Goal: Task Accomplishment & Management: Complete application form

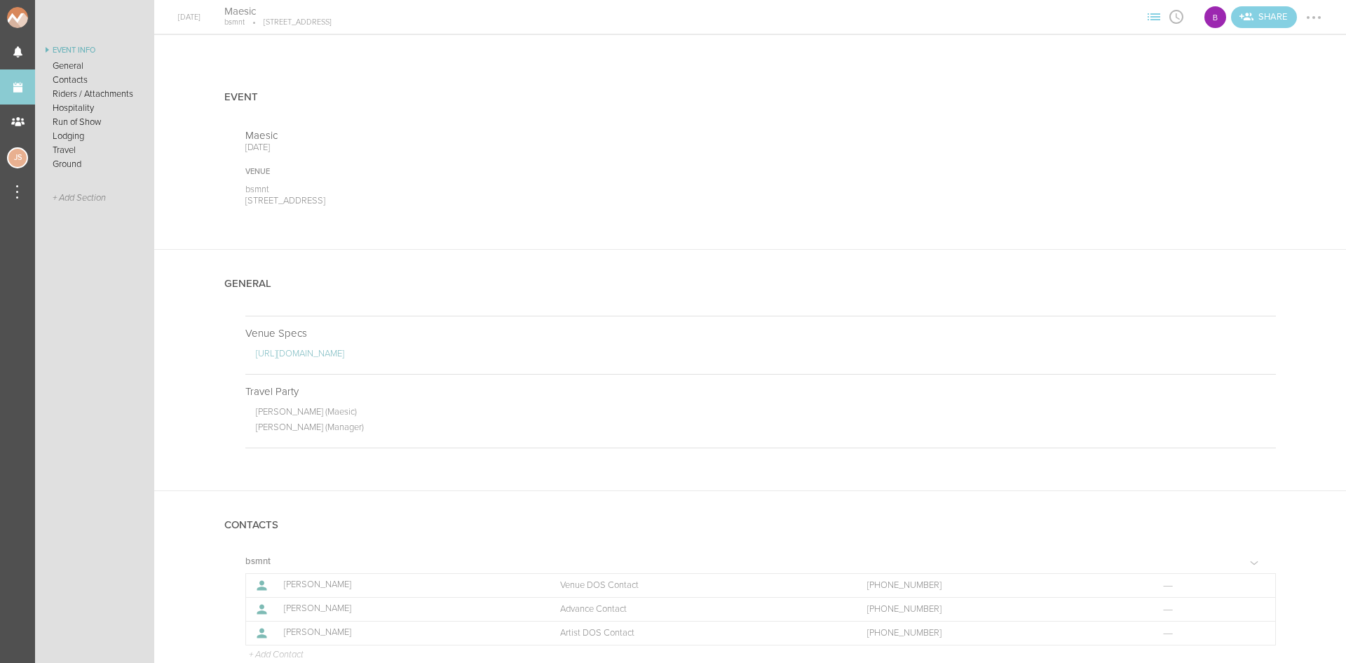
scroll to position [491, 0]
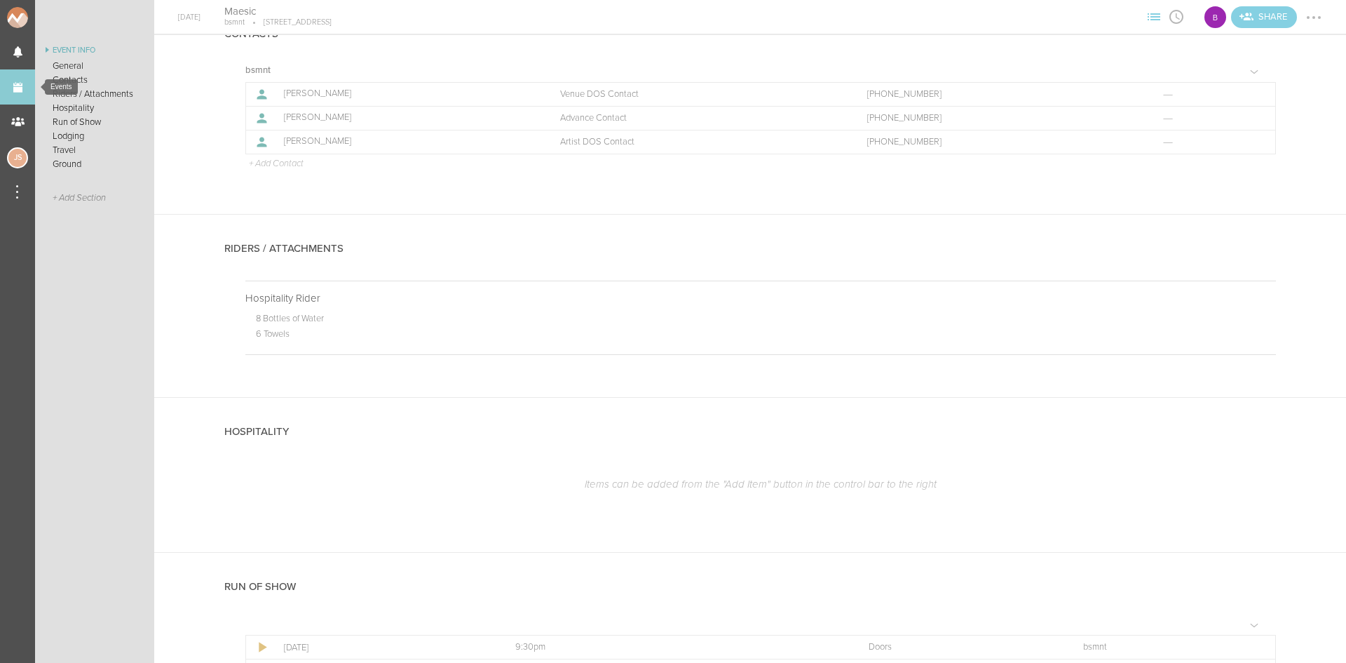
click at [16, 80] on link "Events" at bounding box center [17, 86] width 35 height 35
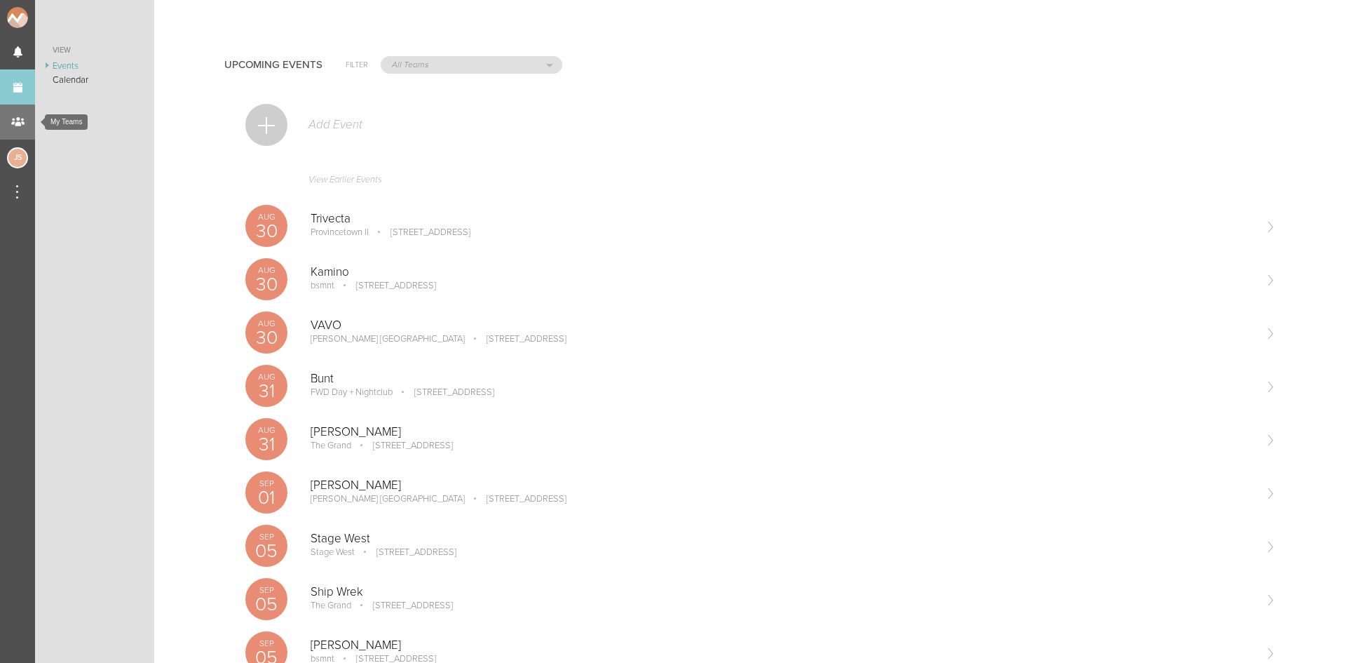
click at [22, 128] on div "My Teams" at bounding box center [17, 121] width 35 height 35
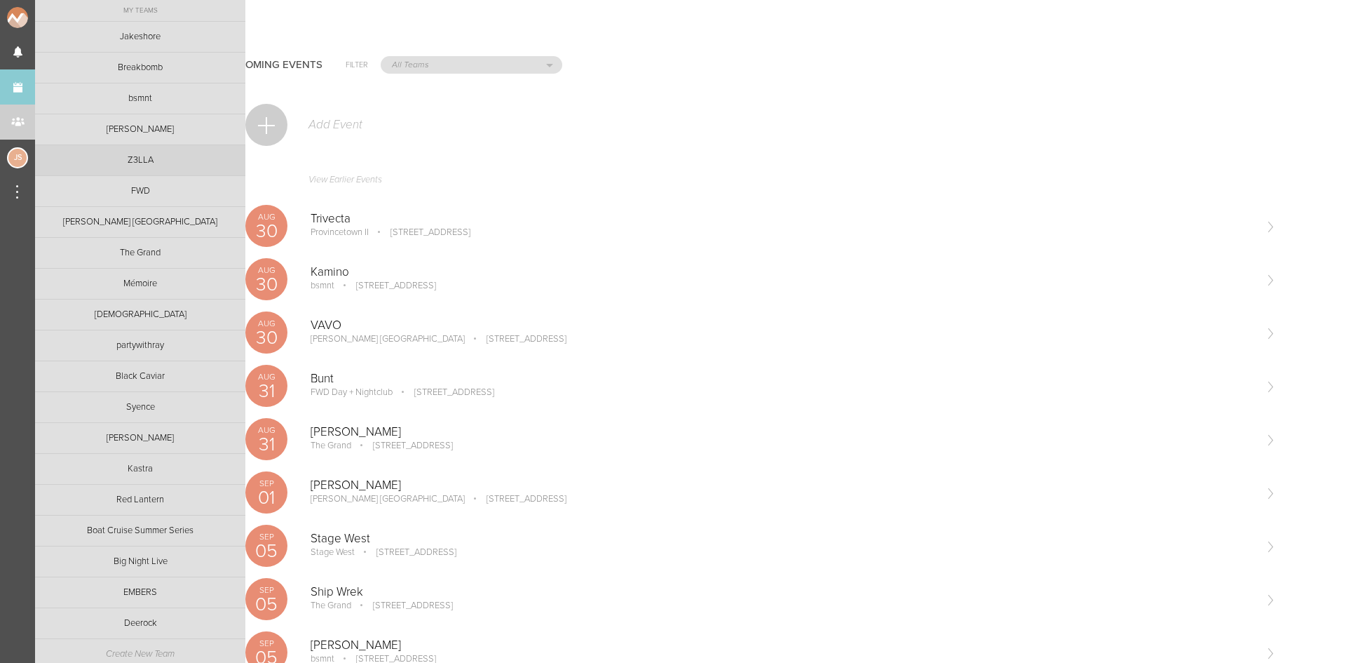
click at [133, 165] on link "Z3LLA" at bounding box center [140, 160] width 210 height 30
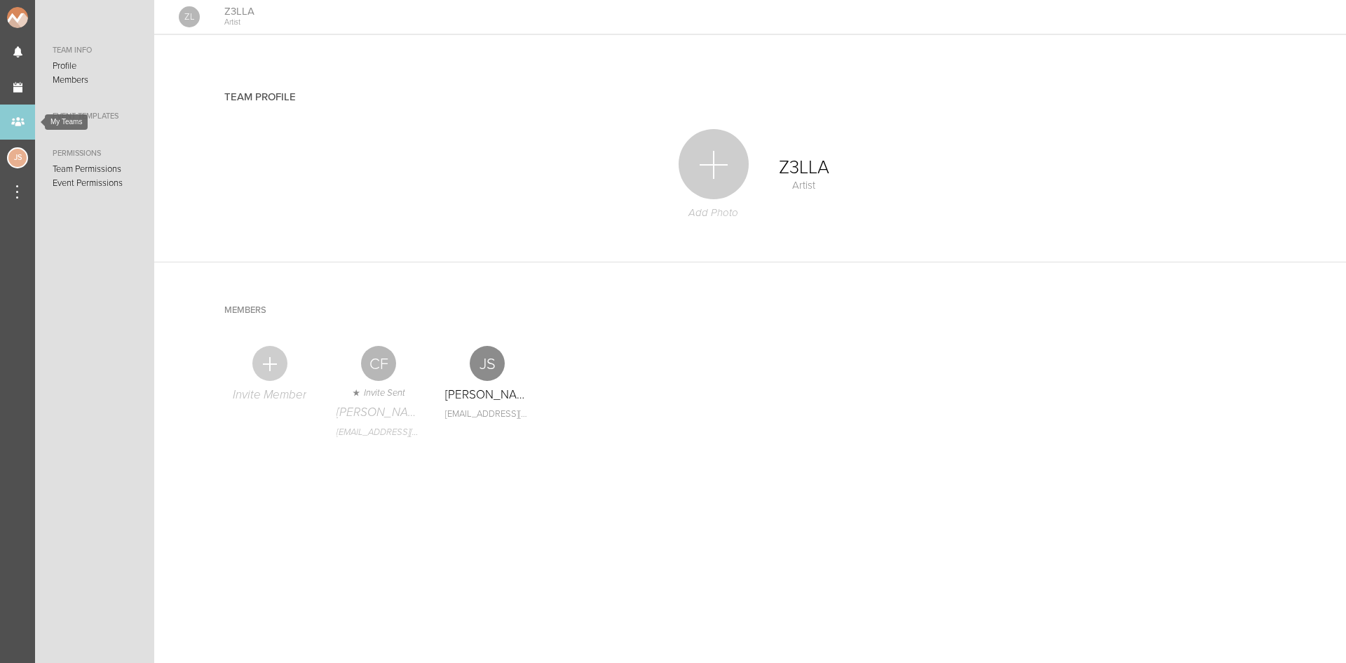
click at [23, 121] on div "My Teams" at bounding box center [17, 121] width 35 height 35
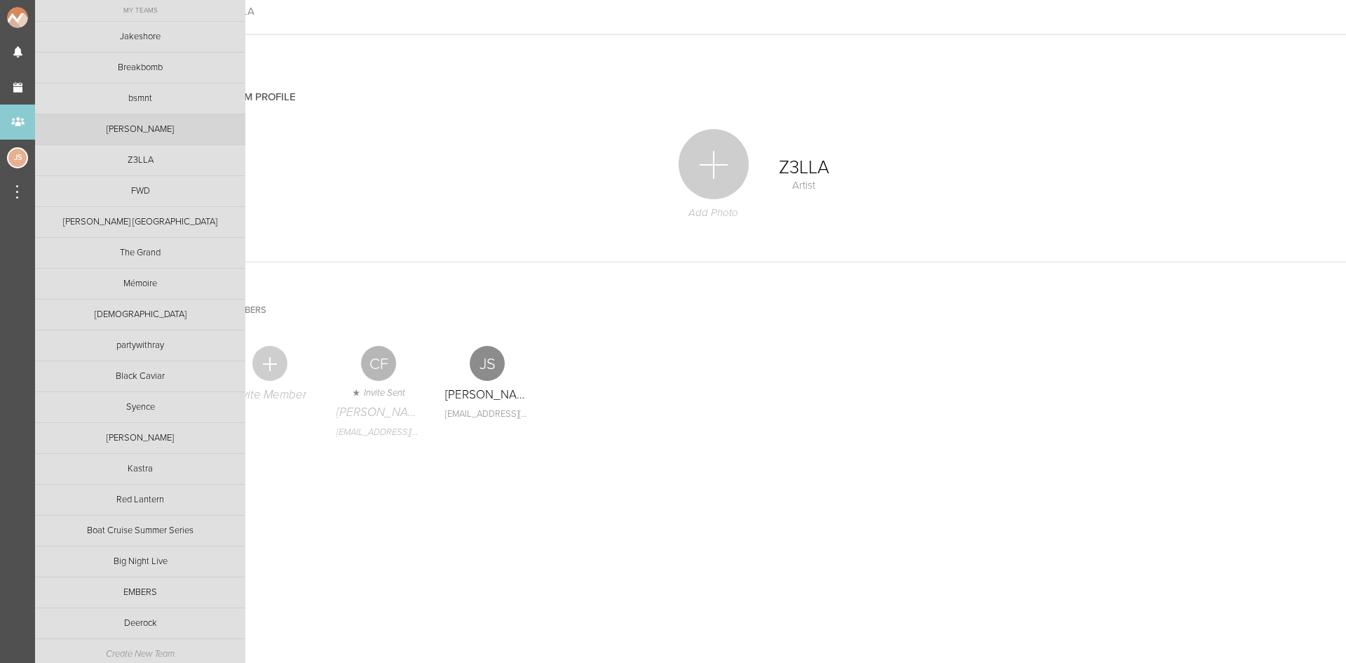
click at [110, 127] on link "[PERSON_NAME]" at bounding box center [140, 129] width 210 height 30
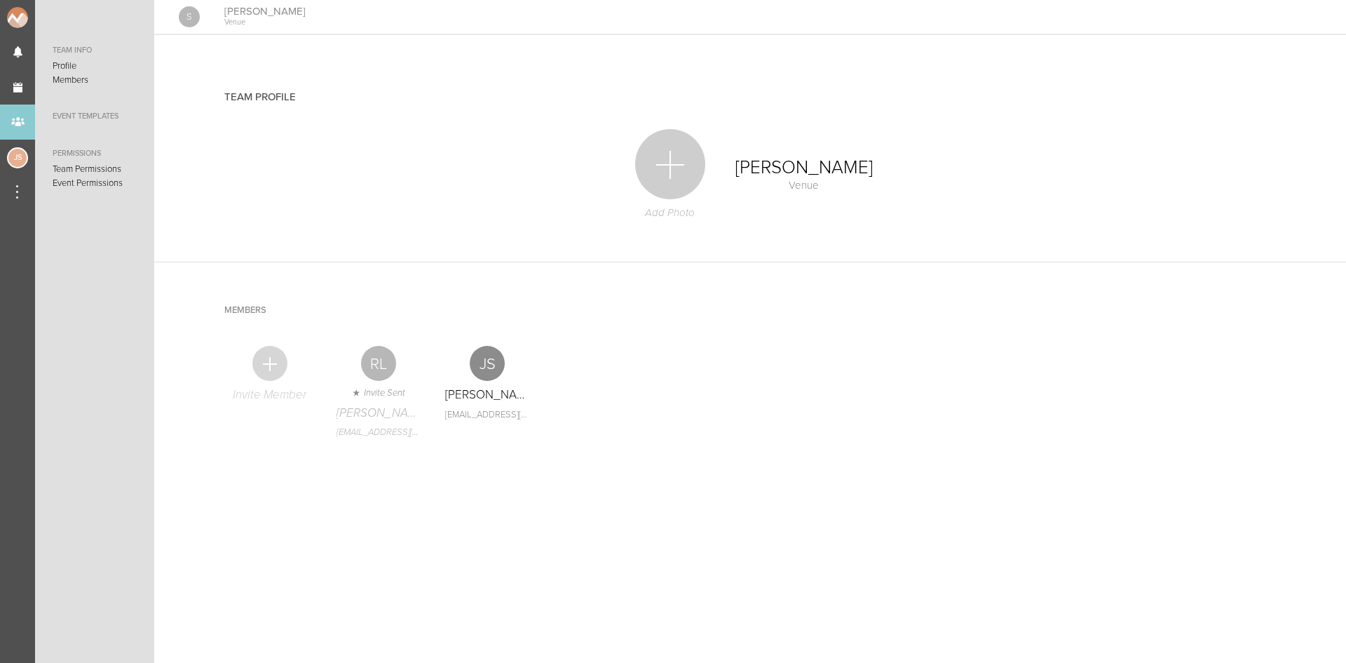
click at [269, 362] on div at bounding box center [269, 363] width 35 height 35
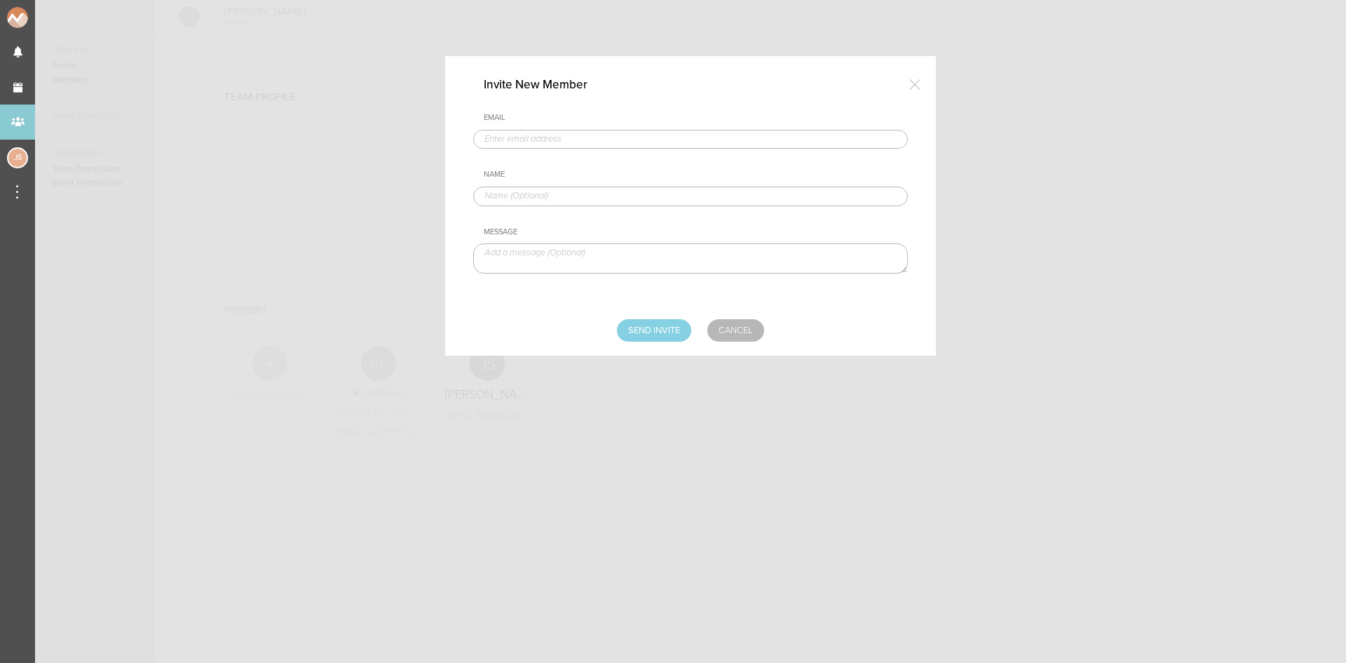
click at [525, 139] on input "text" at bounding box center [690, 140] width 435 height 20
type input "[EMAIL_ADDRESS][DOMAIN_NAME]"
click at [589, 199] on input "text" at bounding box center [690, 196] width 435 height 20
type input "[PERSON_NAME]"
click at [653, 325] on input "Send Invite" at bounding box center [654, 330] width 74 height 22
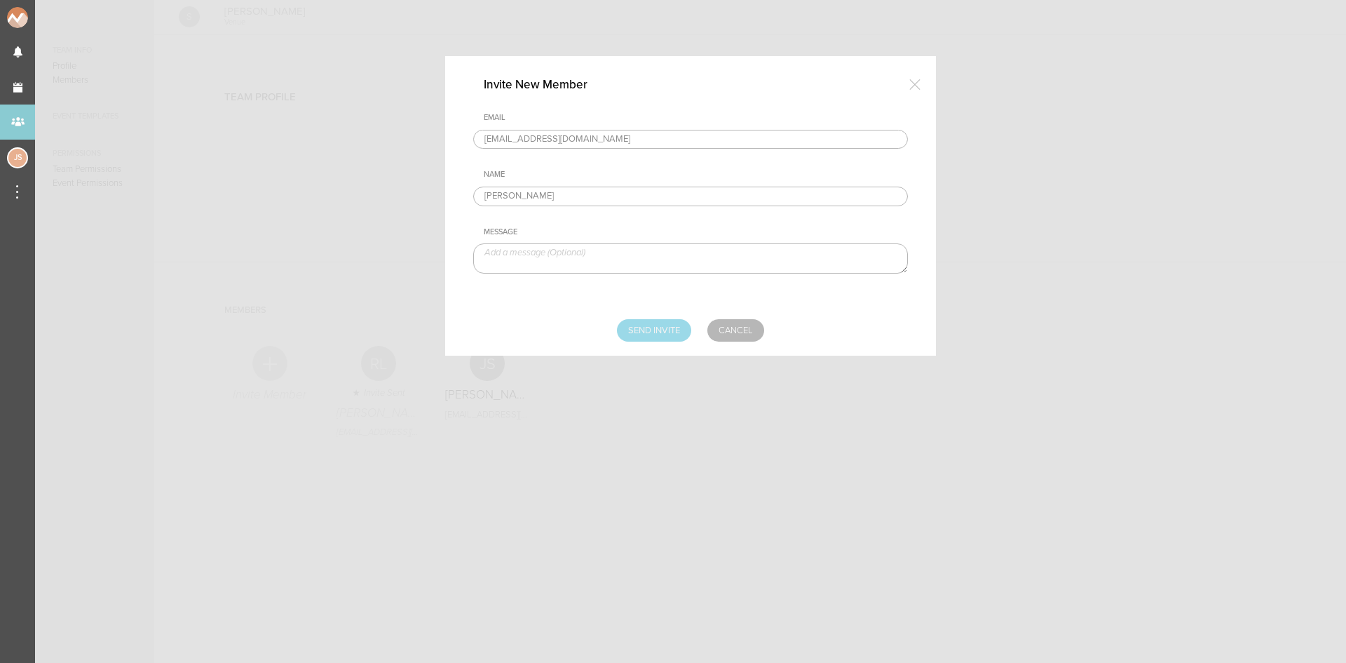
type input "Sending..."
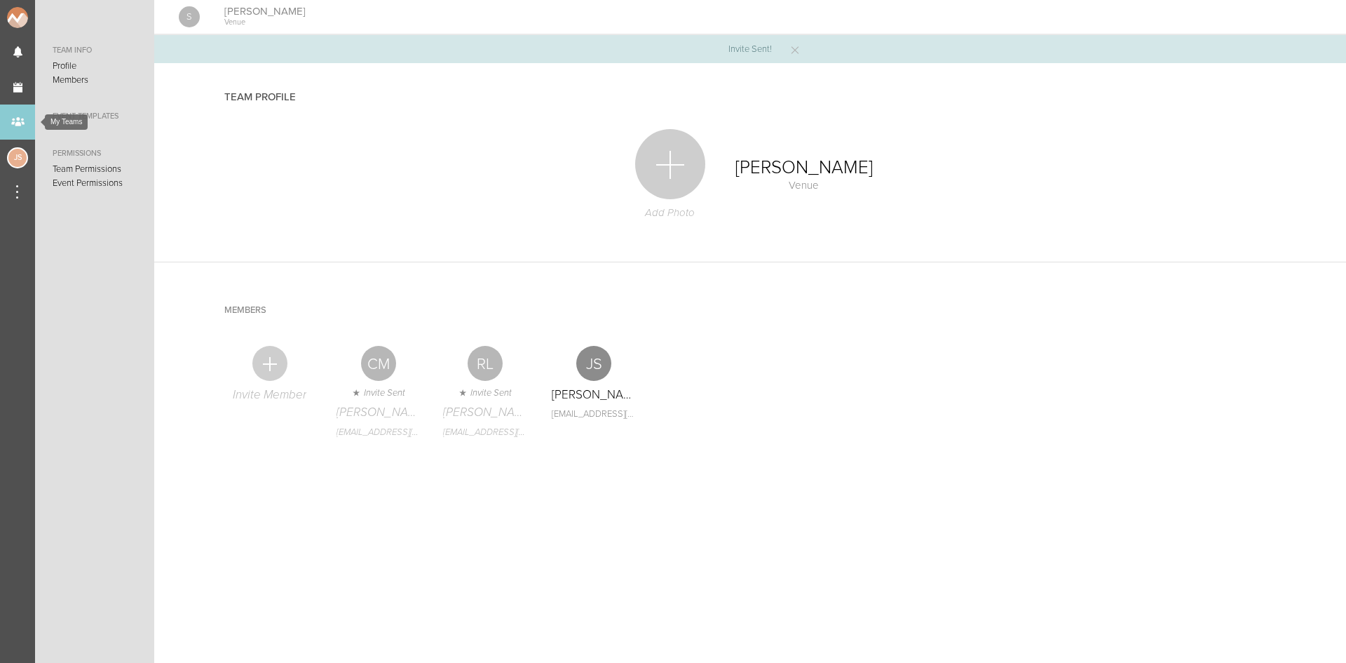
click at [26, 118] on div "My Teams" at bounding box center [17, 121] width 35 height 35
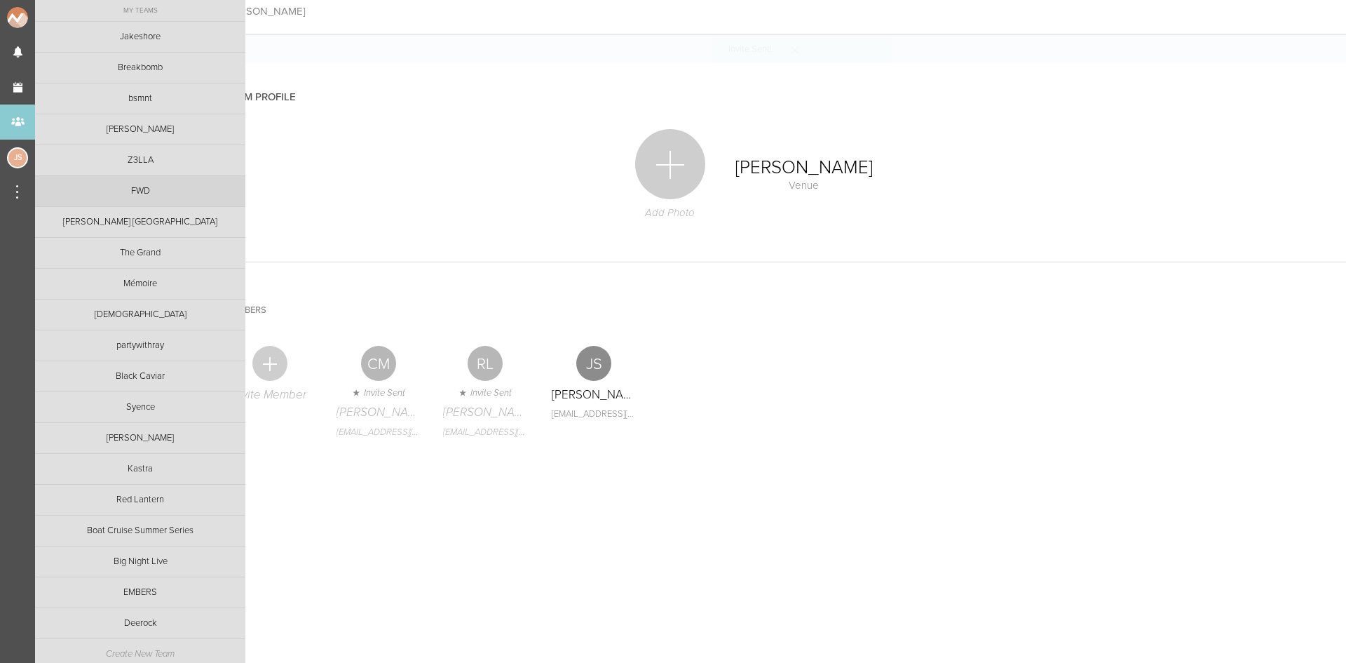
click at [81, 188] on link "FWD" at bounding box center [140, 191] width 210 height 30
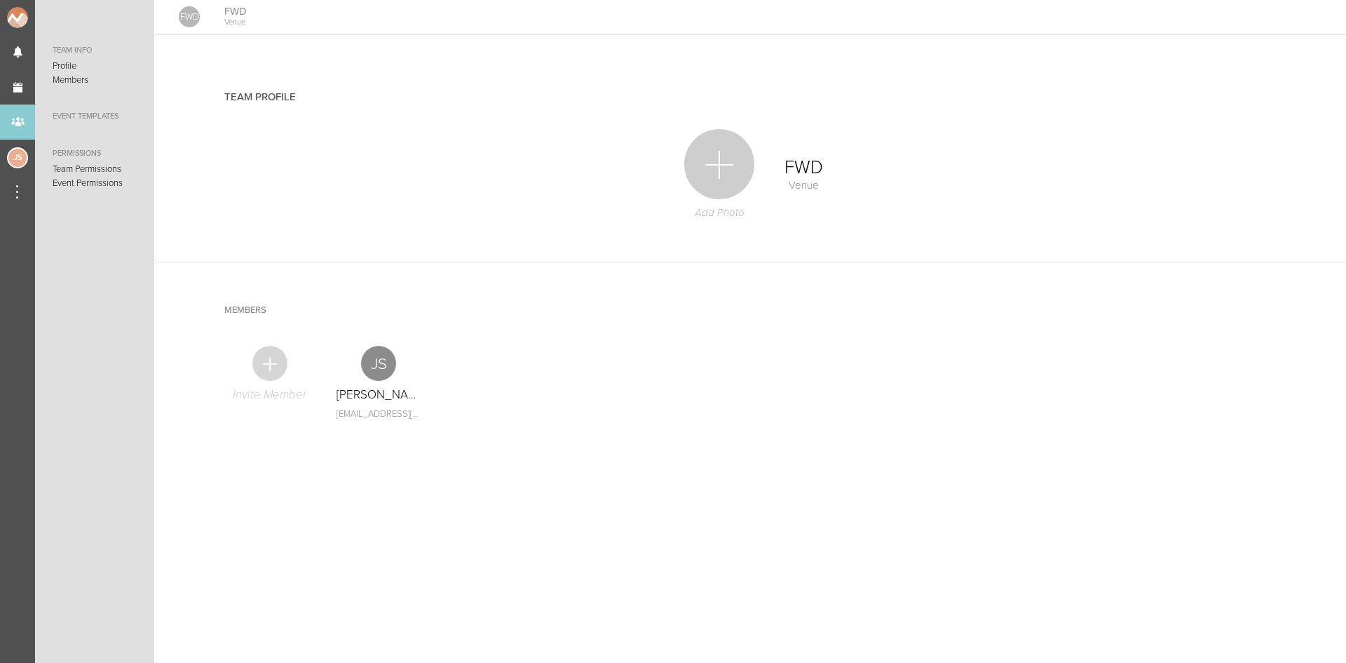
click at [273, 369] on div at bounding box center [269, 363] width 35 height 35
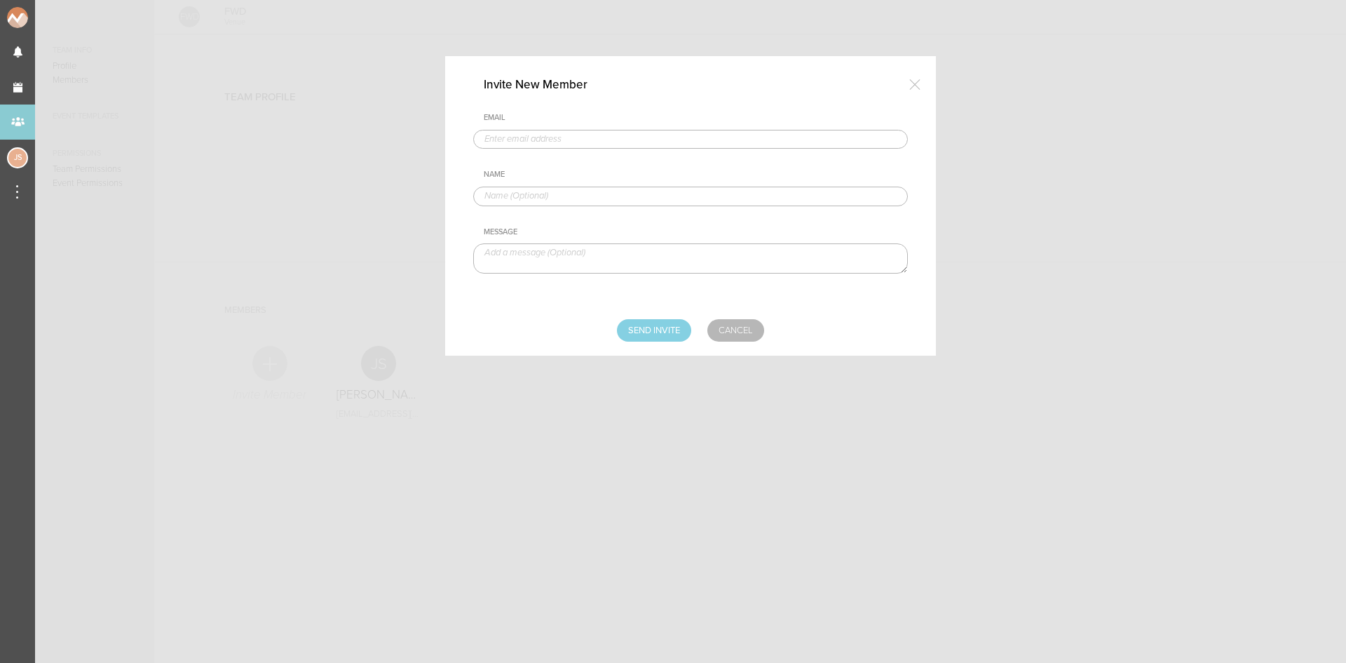
click at [578, 140] on input "text" at bounding box center [690, 140] width 435 height 20
type input "[EMAIL_ADDRESS][DOMAIN_NAME]"
click at [587, 192] on input "text" at bounding box center [690, 196] width 435 height 20
type input "Charlie McGinley"
click at [635, 330] on input "Send Invite" at bounding box center [654, 330] width 74 height 22
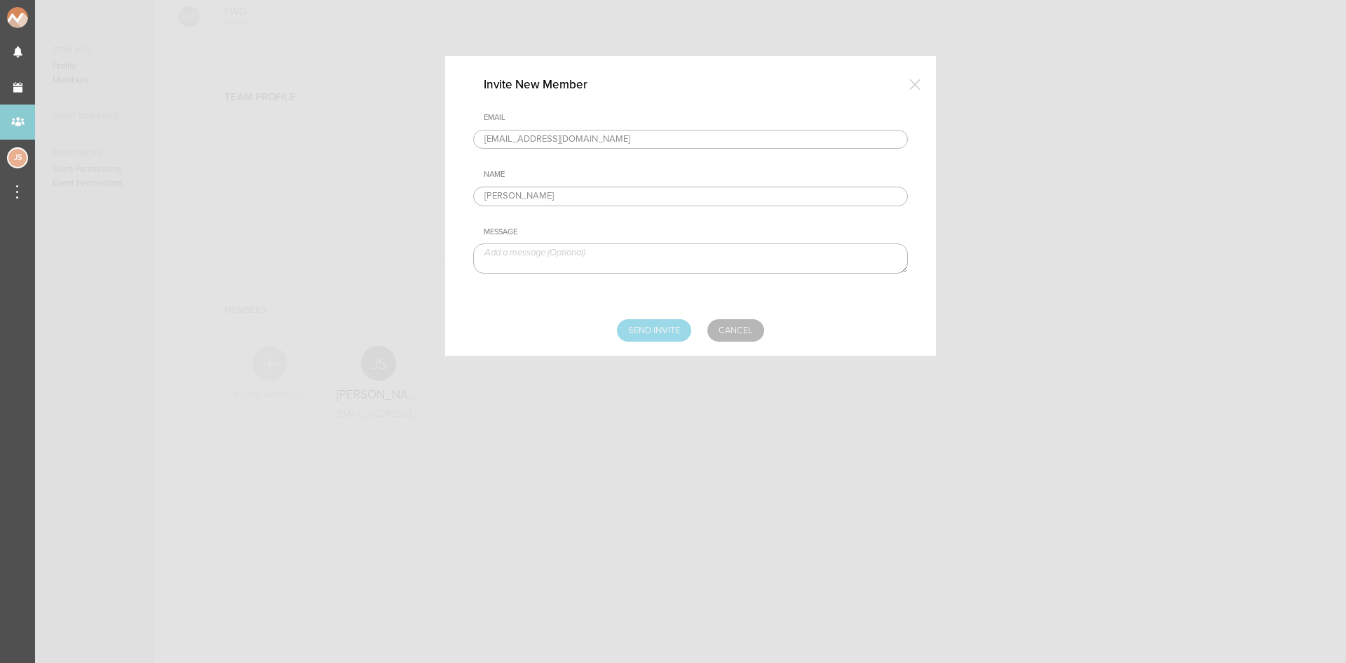
type input "Sending..."
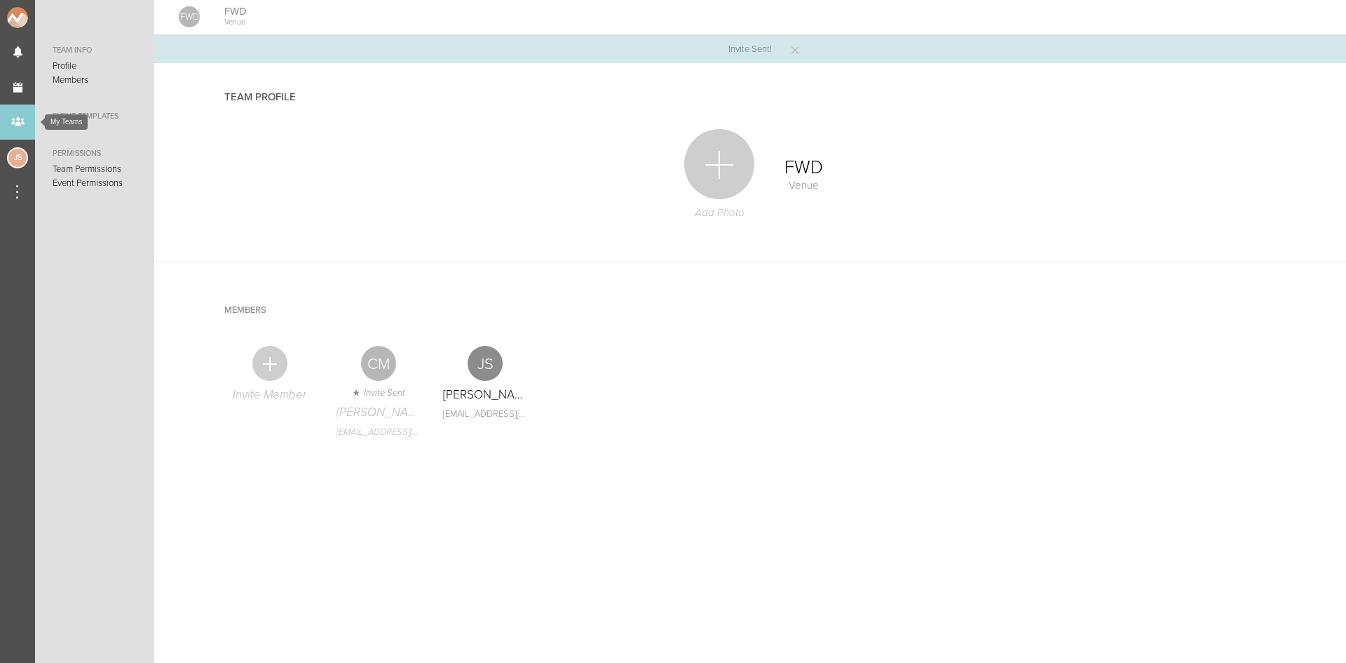
click at [20, 118] on div "My Teams" at bounding box center [17, 121] width 35 height 35
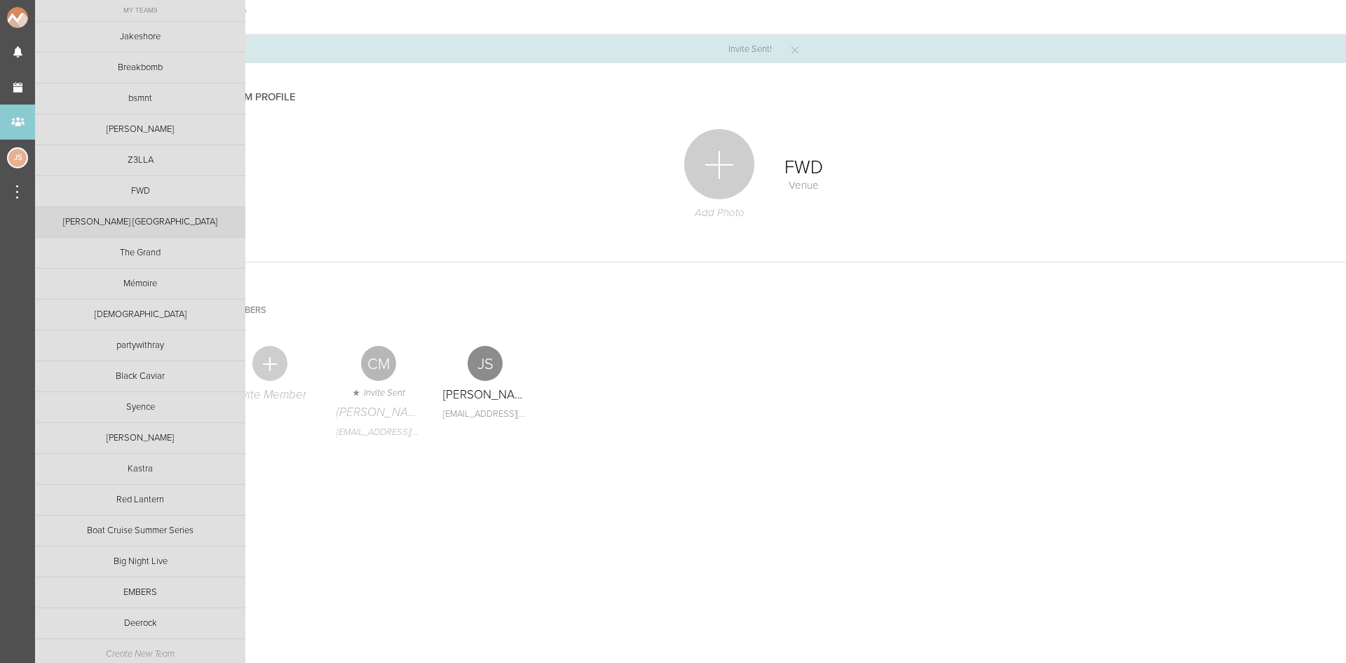
click at [136, 224] on link "[PERSON_NAME] [GEOGRAPHIC_DATA]" at bounding box center [140, 222] width 210 height 30
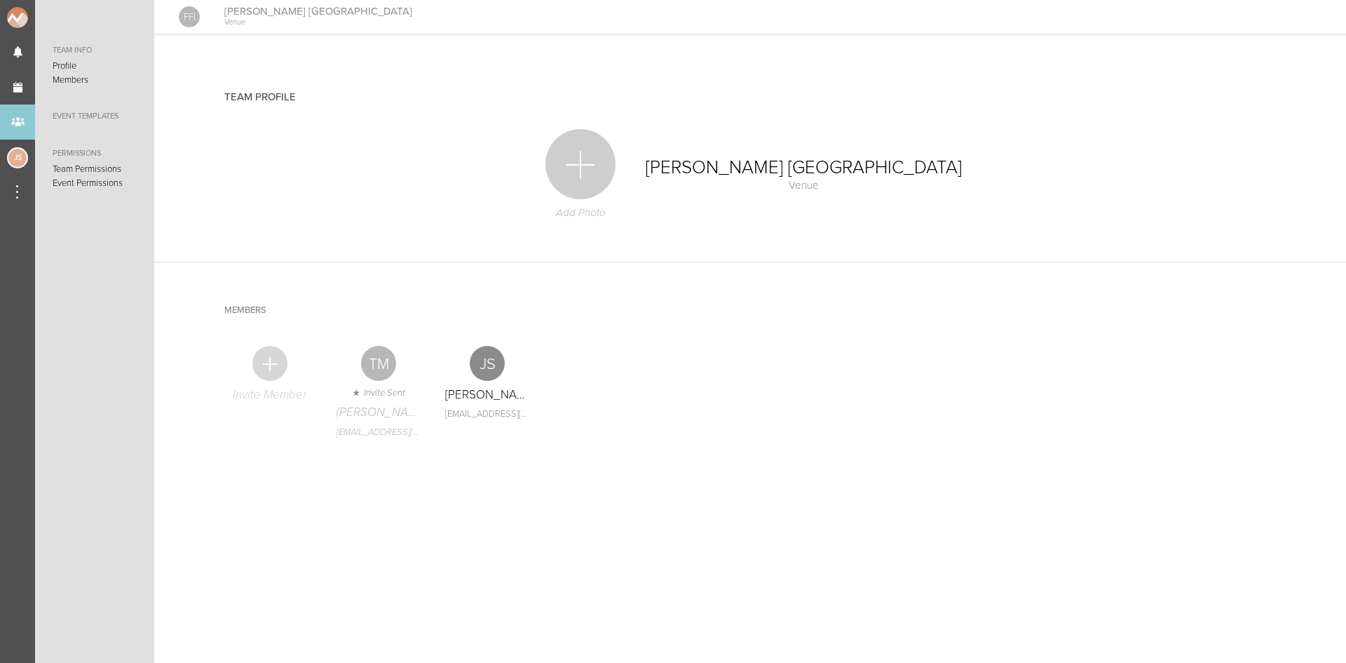
click at [271, 360] on div at bounding box center [269, 363] width 35 height 35
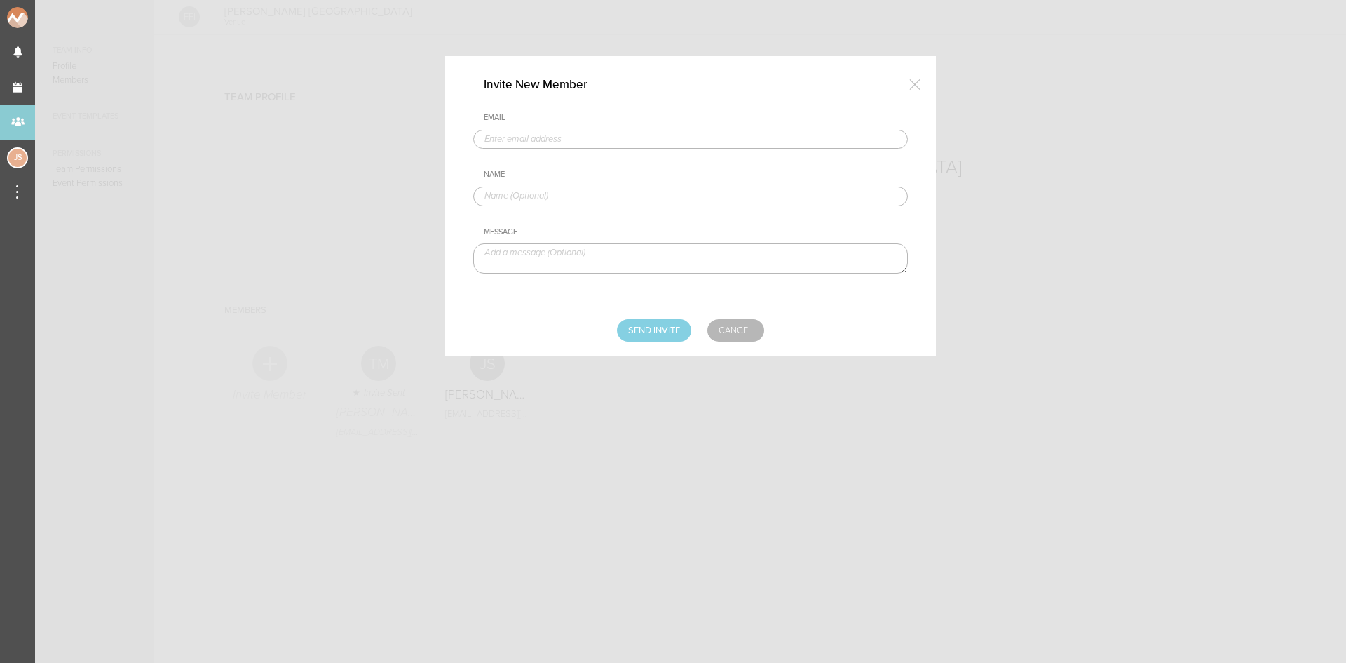
drag, startPoint x: 517, startPoint y: 143, endPoint x: 538, endPoint y: 152, distance: 23.6
click at [517, 143] on input "text" at bounding box center [690, 140] width 435 height 20
type input "[EMAIL_ADDRESS][DOMAIN_NAME]"
click at [600, 194] on input "text" at bounding box center [690, 196] width 435 height 20
type input "[PERSON_NAME]"
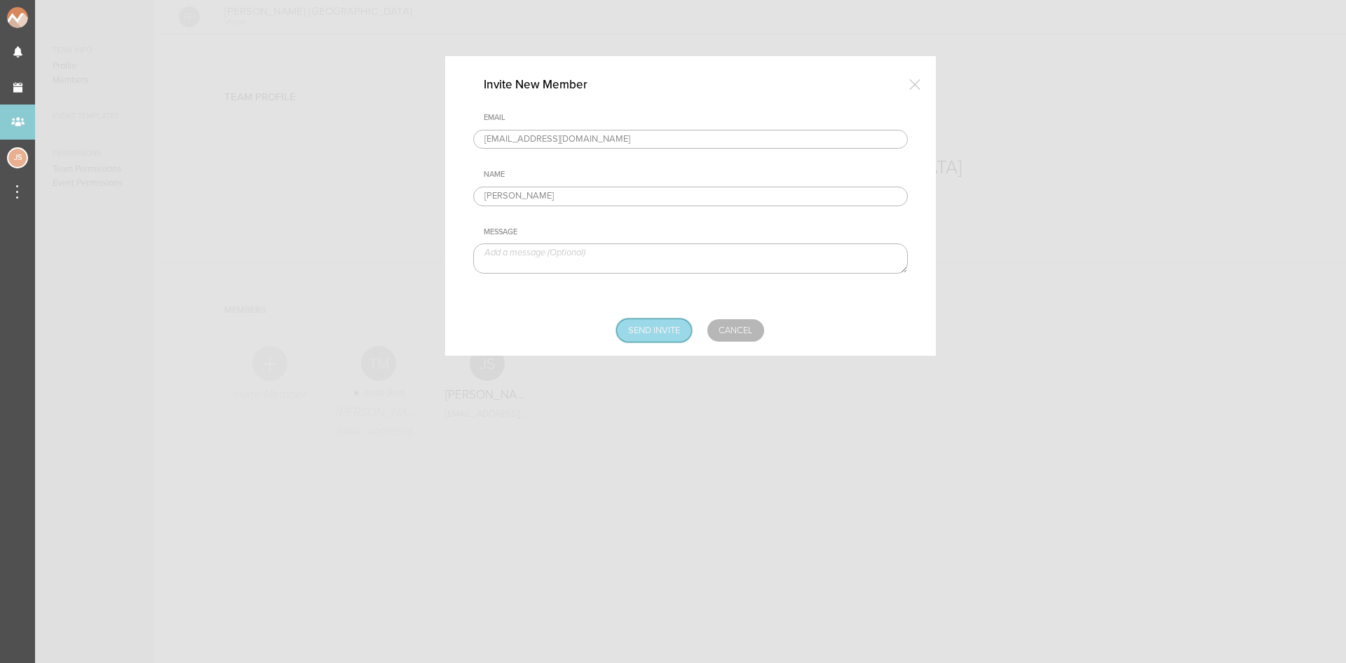
click at [659, 328] on input "Send Invite" at bounding box center [654, 330] width 74 height 22
type input "Sending..."
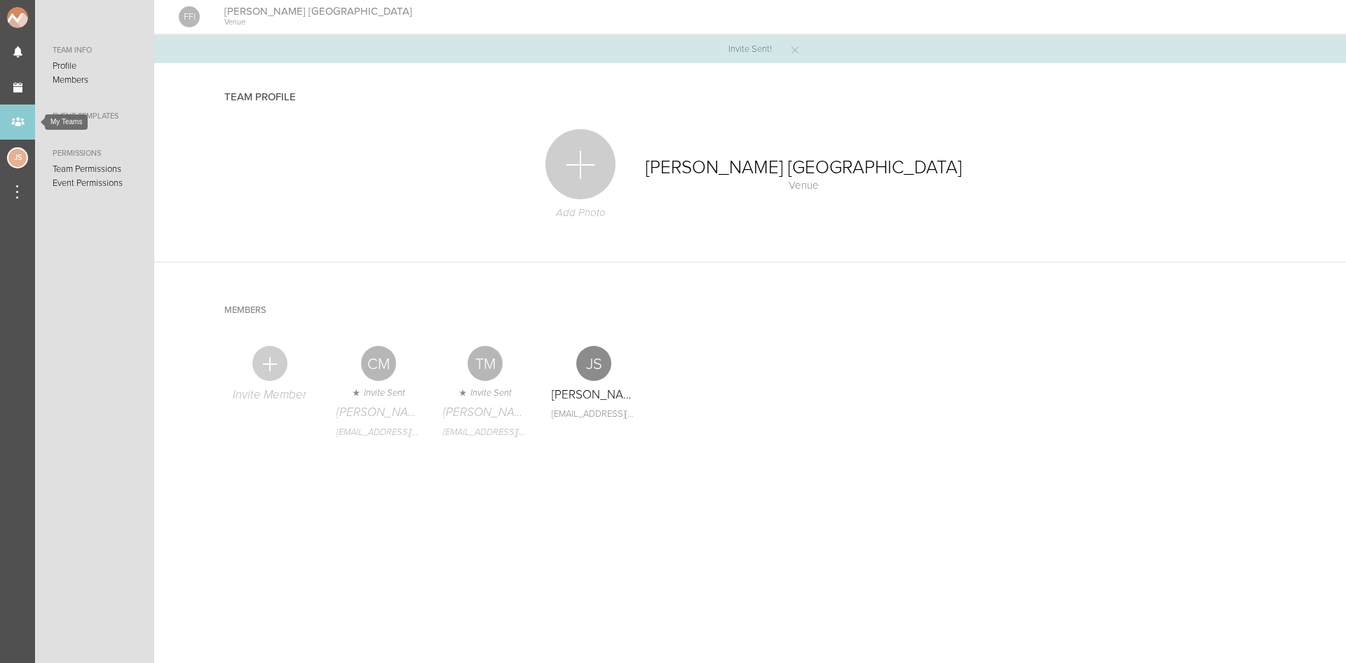
click at [22, 130] on div "My Teams" at bounding box center [17, 121] width 35 height 35
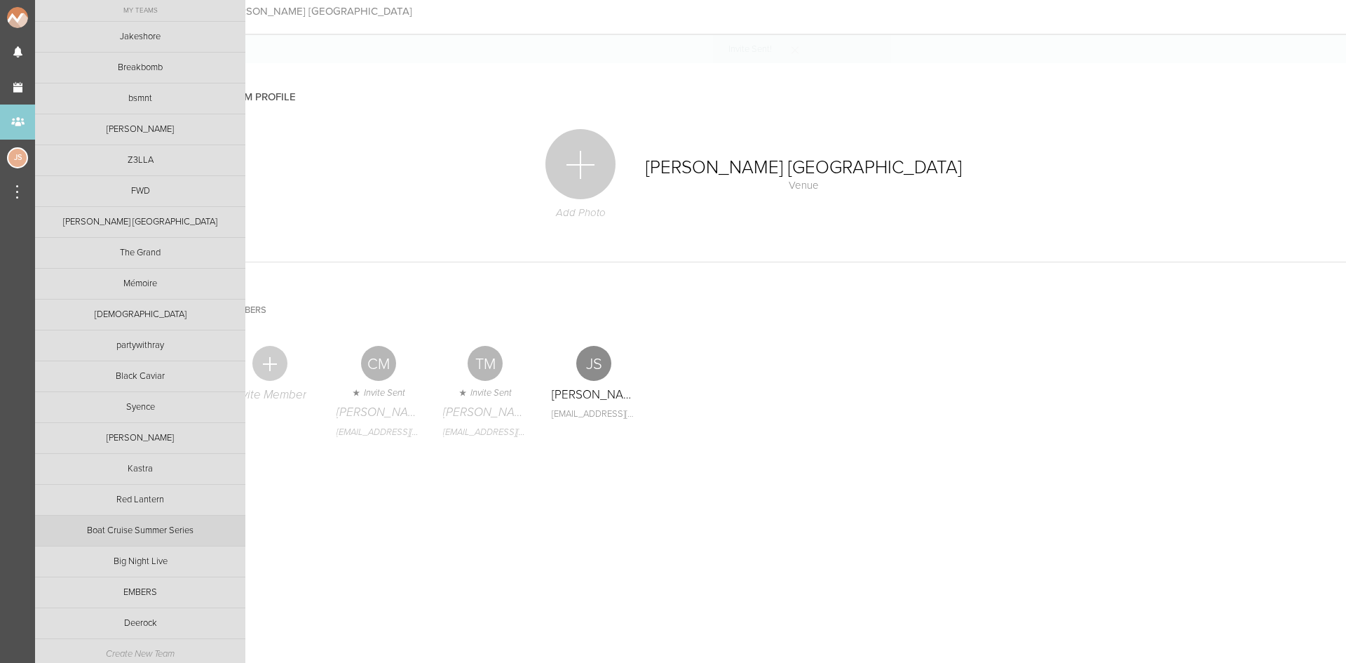
click at [122, 530] on link "Boat Cruise Summer Series" at bounding box center [140, 530] width 210 height 30
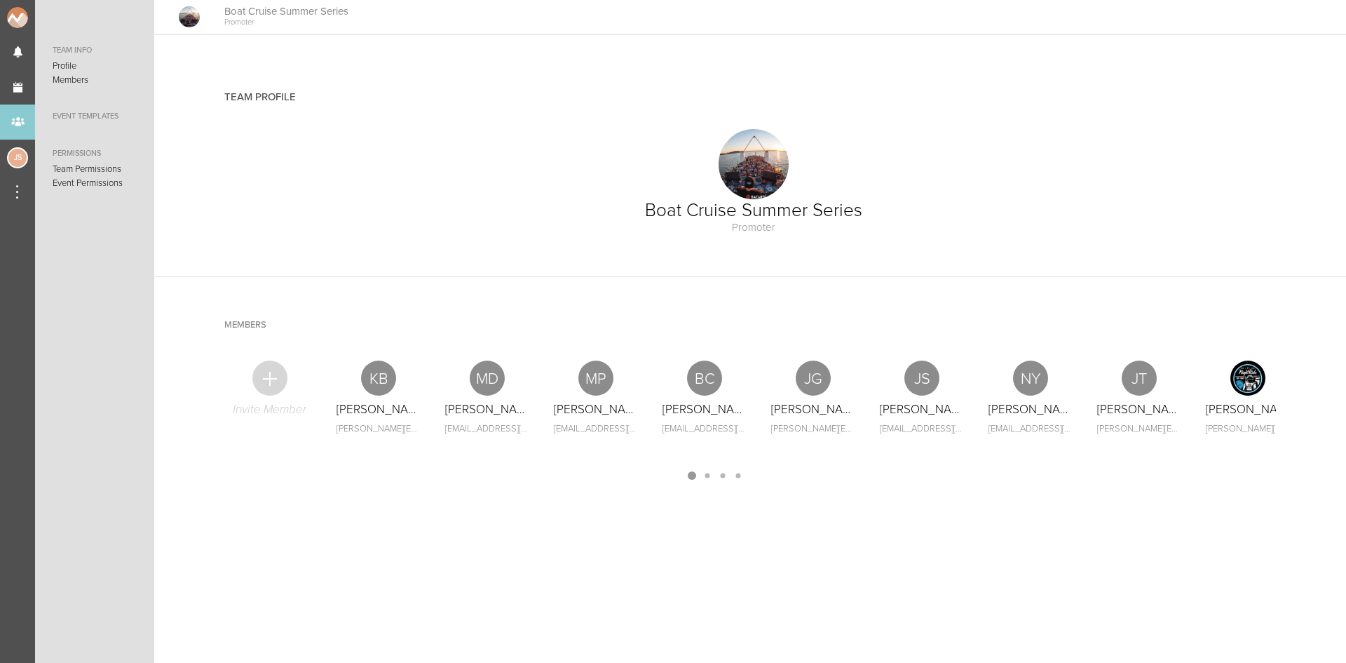
click at [273, 380] on div at bounding box center [269, 377] width 35 height 35
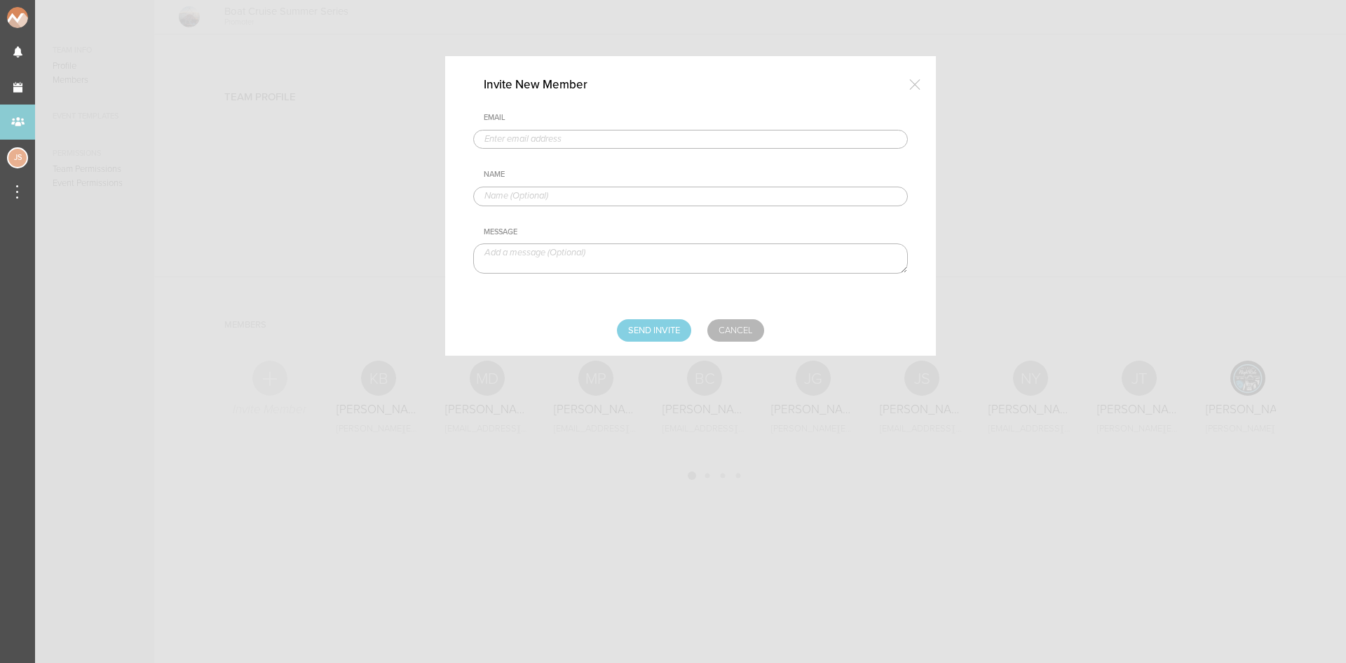
click at [545, 142] on input "text" at bounding box center [690, 140] width 435 height 20
type input "[EMAIL_ADDRESS][DOMAIN_NAME]"
click at [575, 190] on input "text" at bounding box center [690, 196] width 435 height 20
type input "[PERSON_NAME]"
click at [662, 324] on input "Send Invite" at bounding box center [654, 330] width 74 height 22
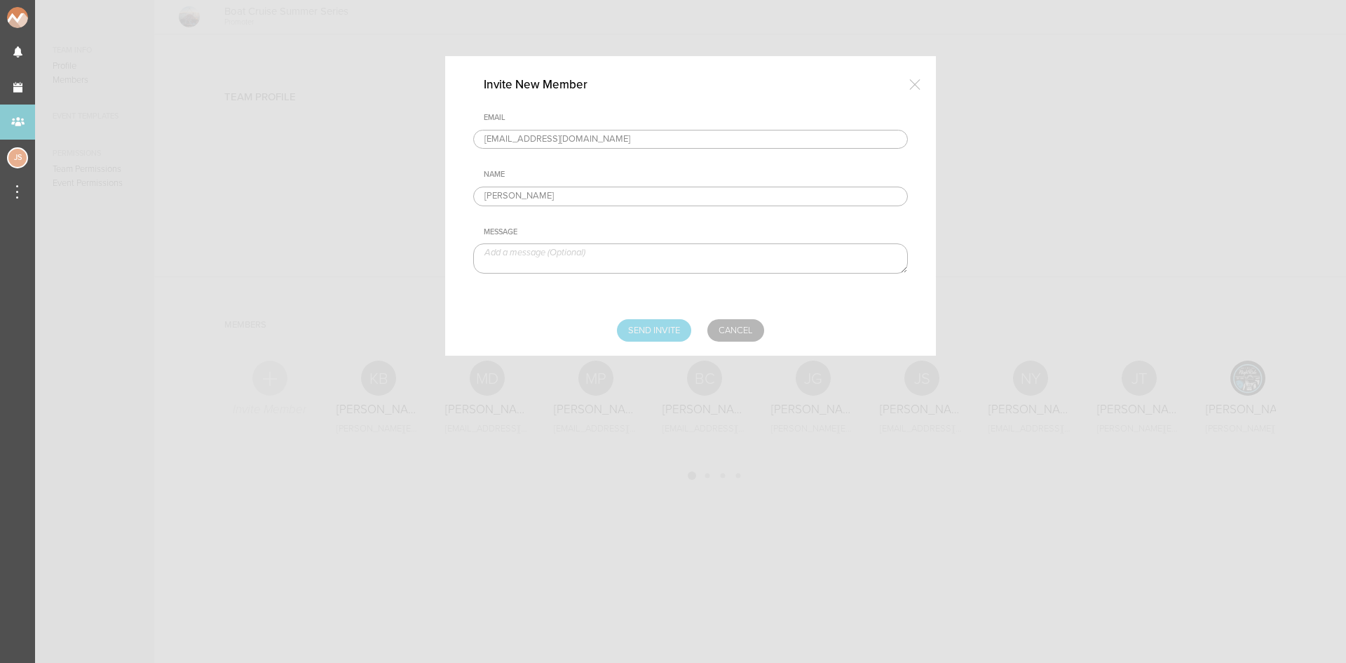
type input "Sending..."
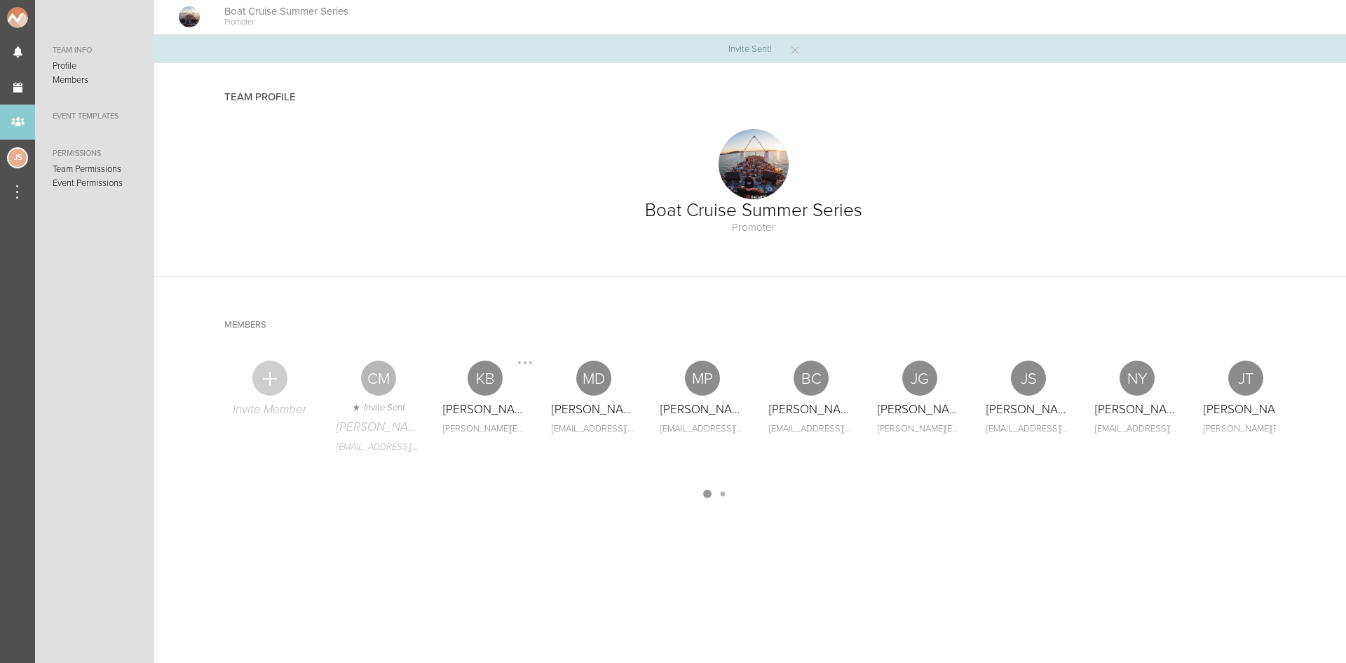
click at [522, 362] on div at bounding box center [525, 362] width 22 height 22
click at [522, 392] on link "Remove" at bounding box center [493, 389] width 86 height 25
click at [17, 116] on div "My Teams" at bounding box center [17, 121] width 35 height 35
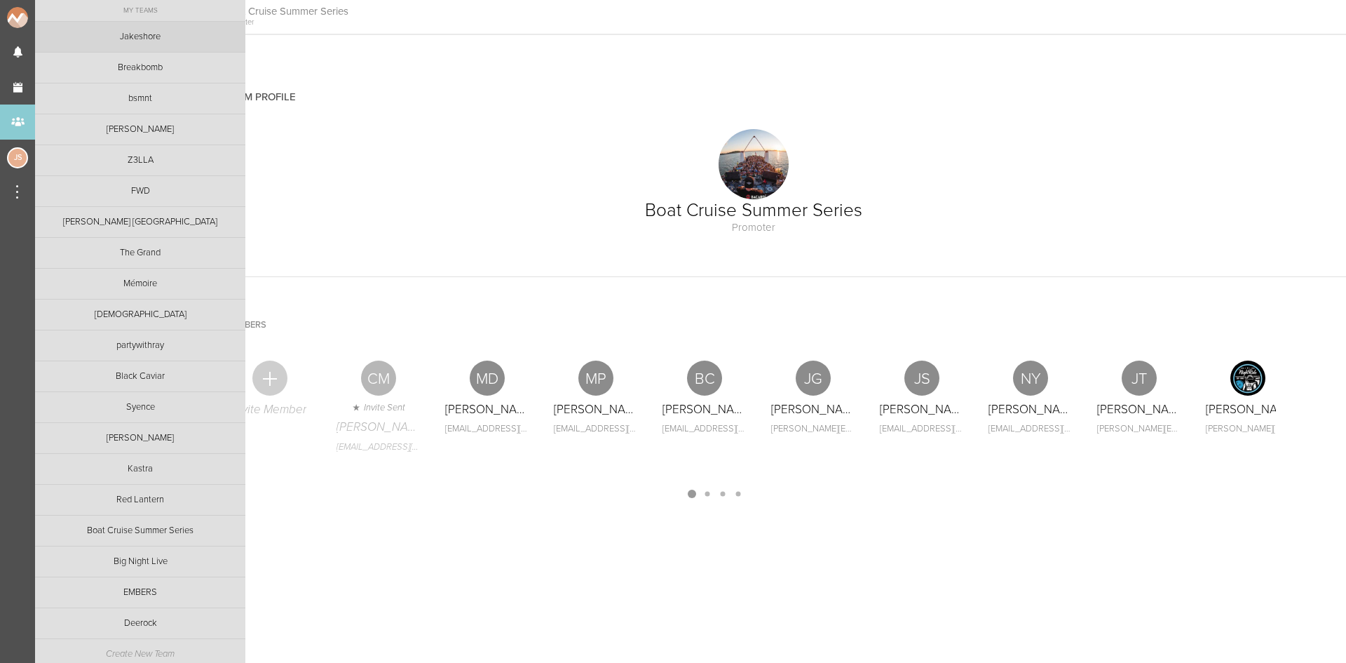
click at [133, 31] on link "Jakeshore" at bounding box center [140, 37] width 210 height 30
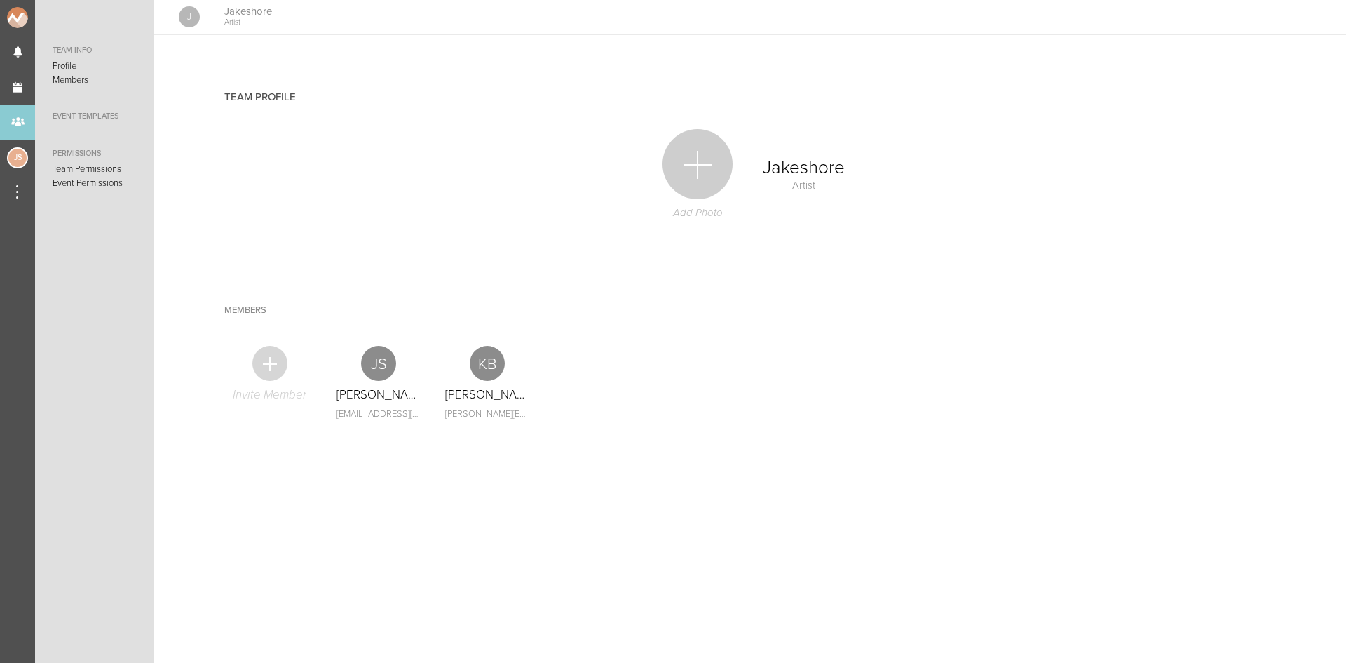
click at [258, 380] on div "Invite Member" at bounding box center [270, 386] width 102 height 109
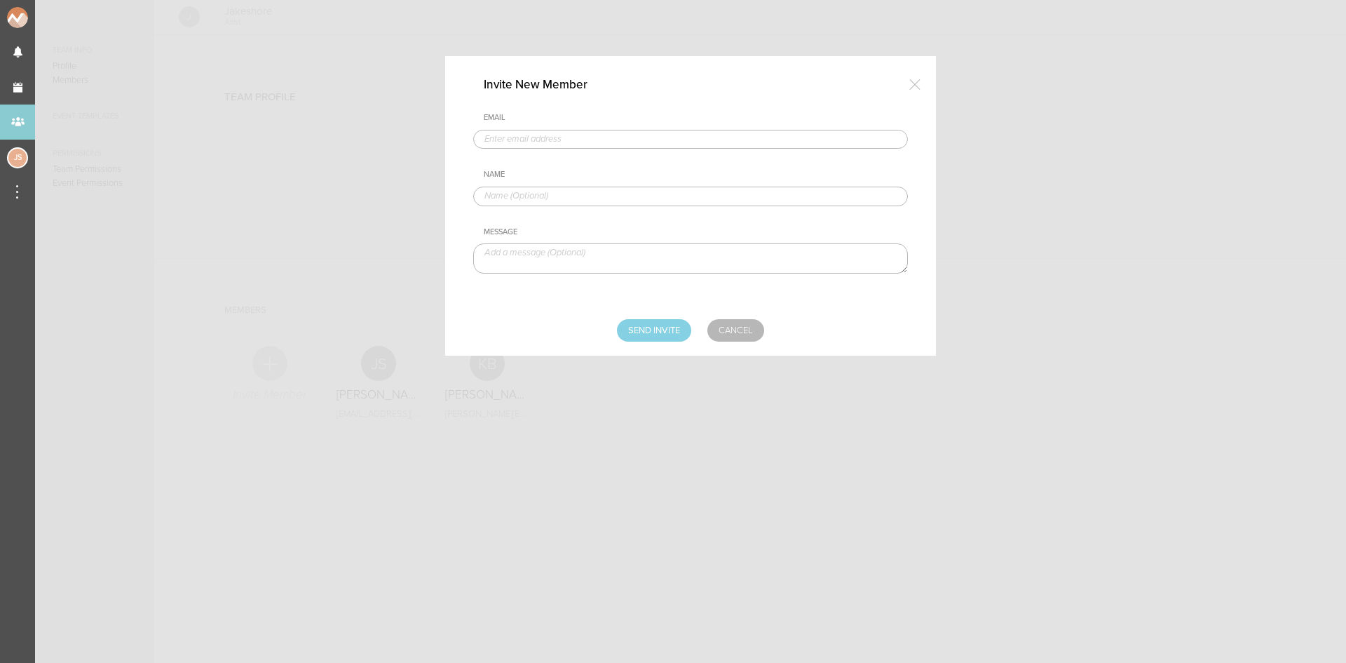
click at [541, 128] on div "Email" at bounding box center [690, 131] width 435 height 36
click at [546, 134] on input "text" at bounding box center [690, 140] width 435 height 20
type input "CMcGinley@bignight.com"
click at [586, 192] on input "text" at bounding box center [690, 196] width 435 height 20
type input "[PERSON_NAME]"
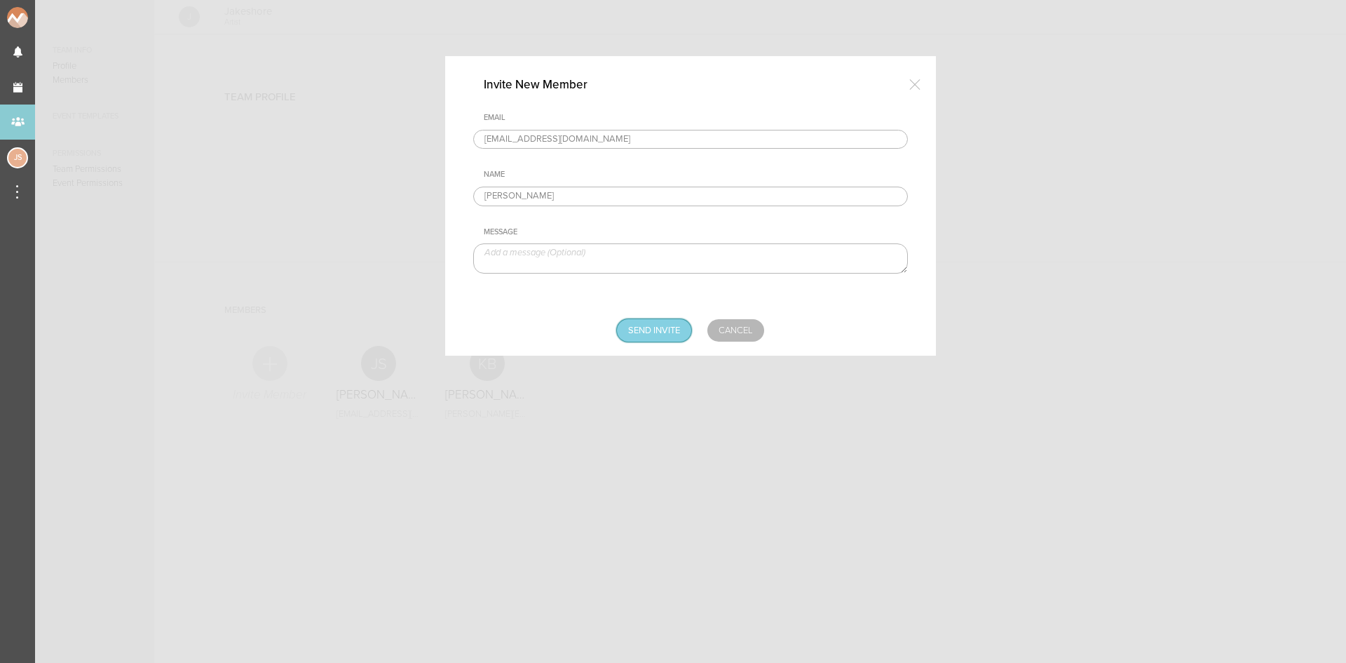
drag, startPoint x: 655, startPoint y: 328, endPoint x: 652, endPoint y: 337, distance: 9.5
click at [655, 329] on input "Send Invite" at bounding box center [654, 330] width 74 height 22
type input "Sending..."
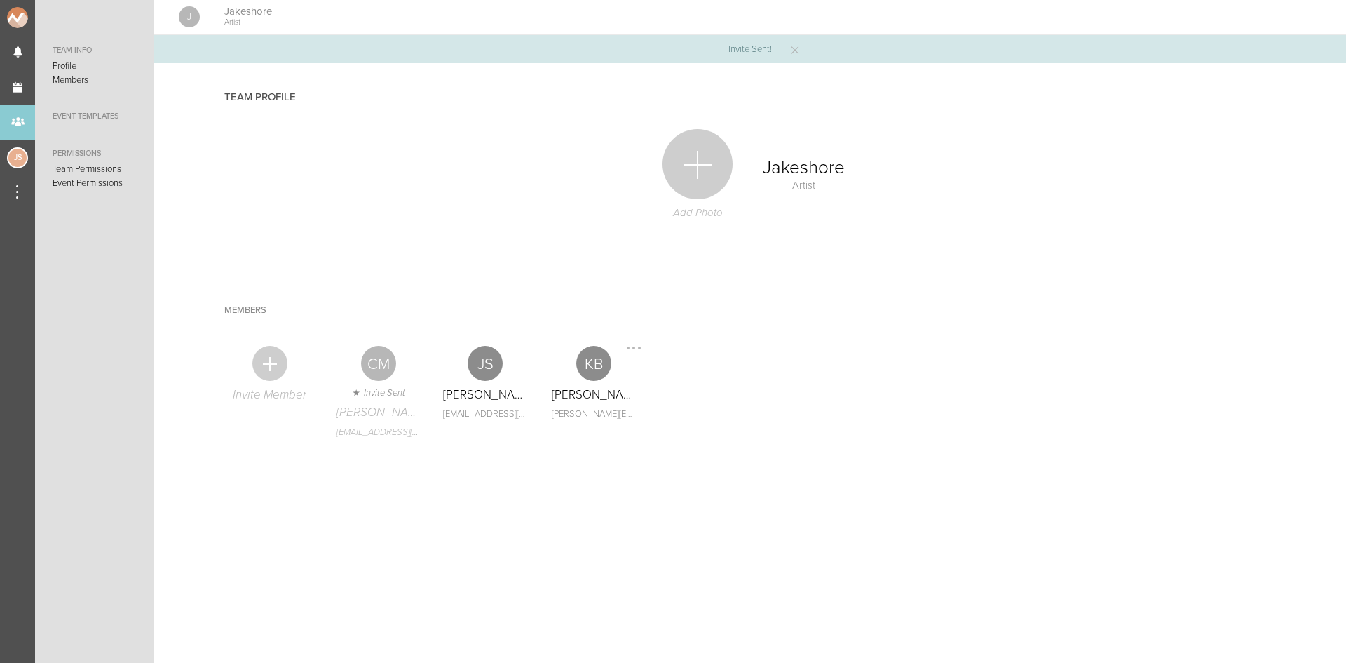
click at [631, 353] on div at bounding box center [634, 348] width 22 height 22
click at [635, 375] on link "Remove" at bounding box center [598, 374] width 86 height 25
click at [9, 114] on div "My Teams" at bounding box center [17, 121] width 35 height 35
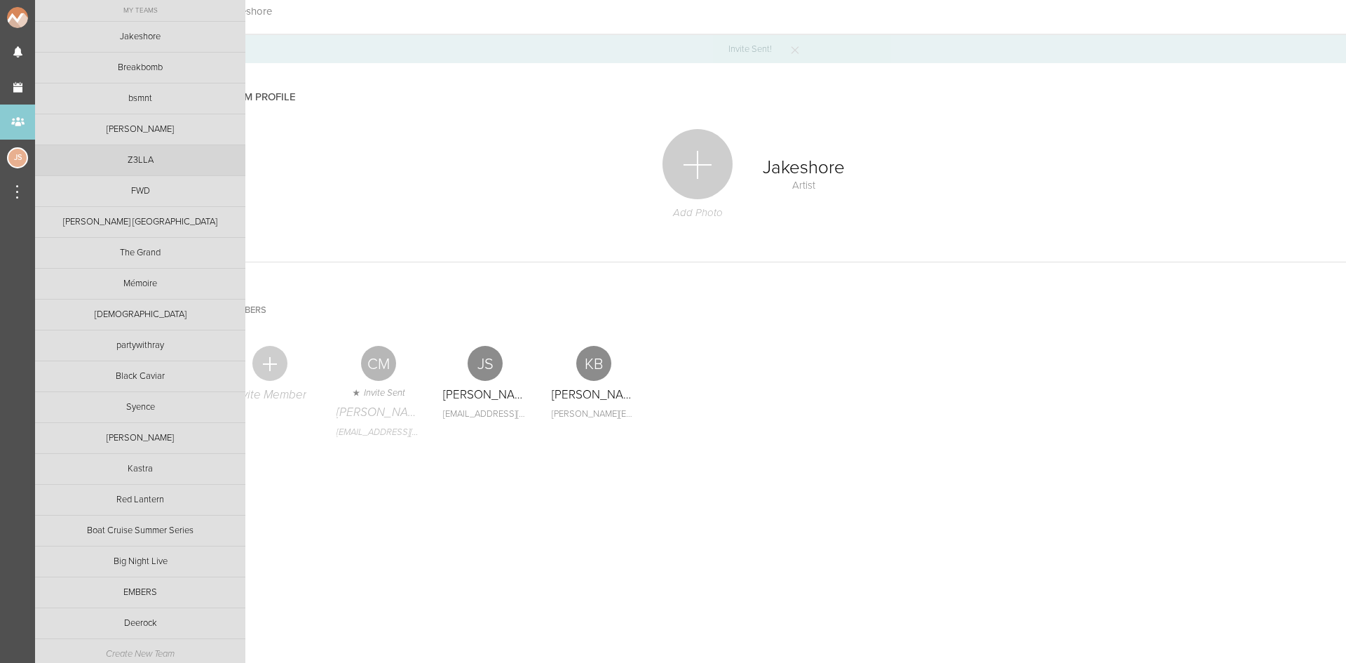
click at [122, 168] on link "Z3LLA" at bounding box center [140, 160] width 210 height 30
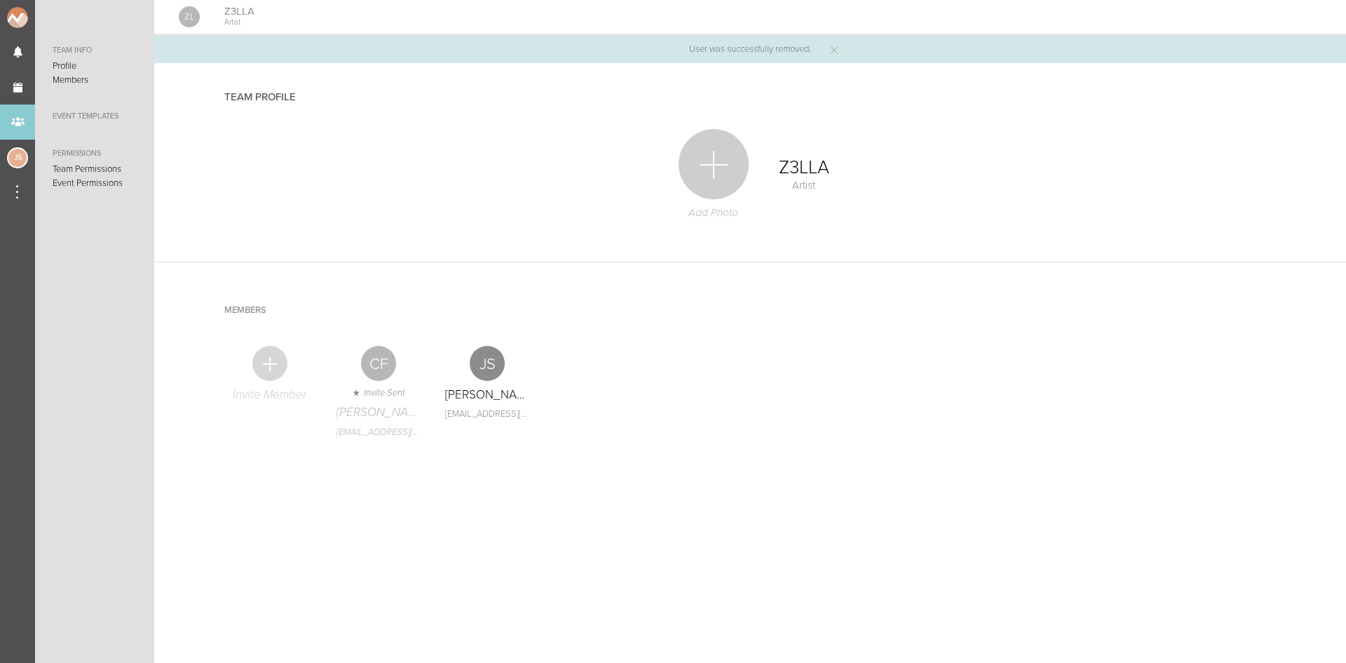
click at [281, 367] on div at bounding box center [269, 363] width 35 height 35
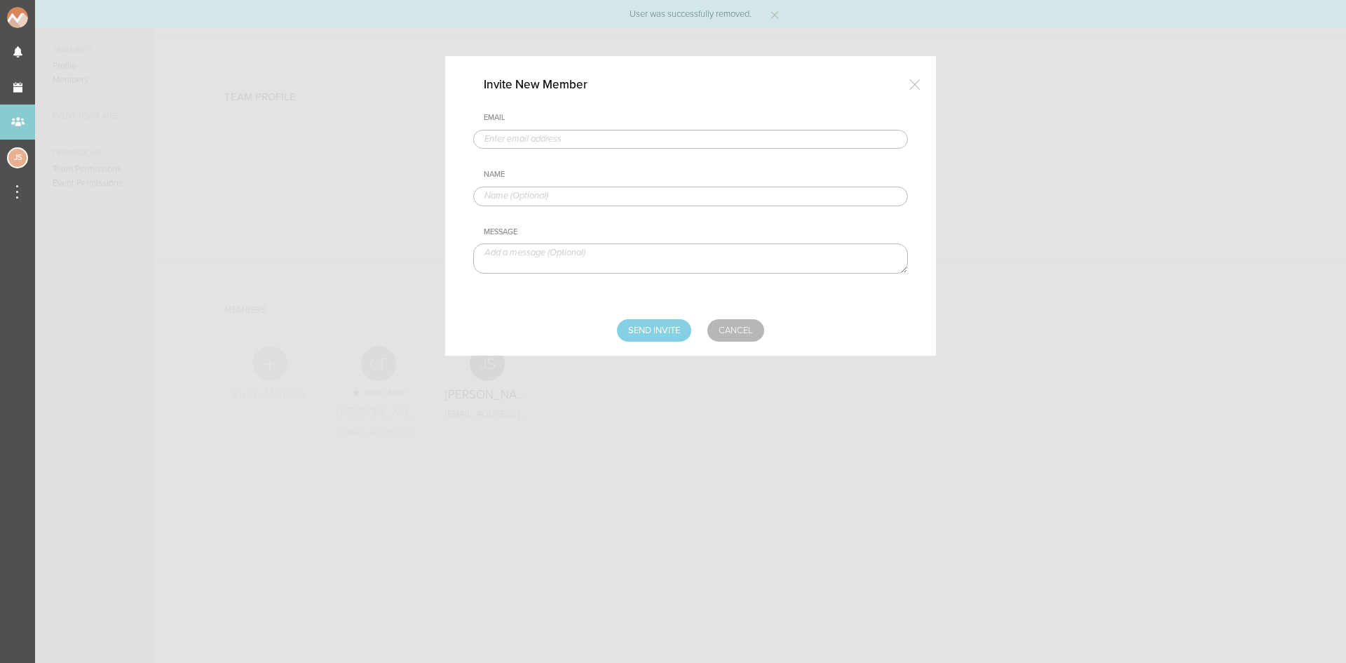
click at [539, 142] on input "text" at bounding box center [690, 140] width 435 height 20
type input "[EMAIL_ADDRESS][DOMAIN_NAME]"
click at [583, 191] on input "text" at bounding box center [690, 196] width 435 height 20
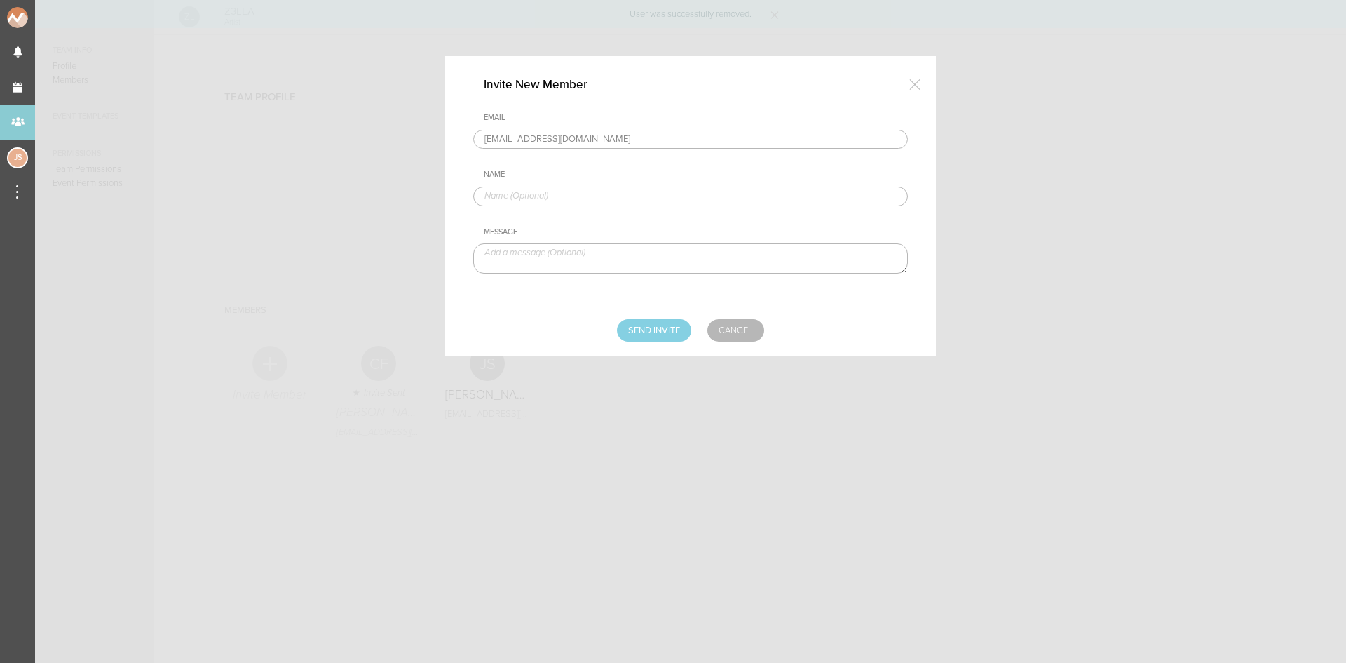
type input "[PERSON_NAME]"
drag, startPoint x: 647, startPoint y: 330, endPoint x: 527, endPoint y: 279, distance: 130.4
click at [647, 331] on input "Send Invite" at bounding box center [654, 330] width 74 height 22
type input "Sending..."
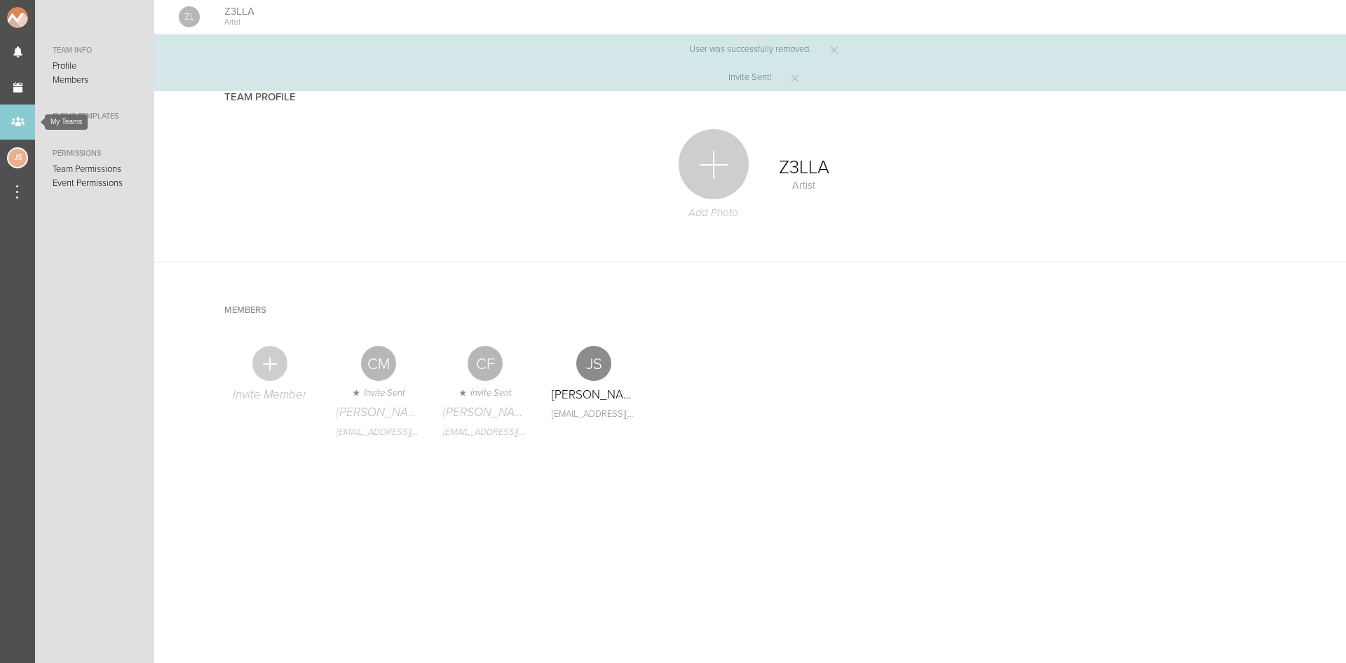
click at [22, 124] on div "My Teams" at bounding box center [17, 121] width 35 height 35
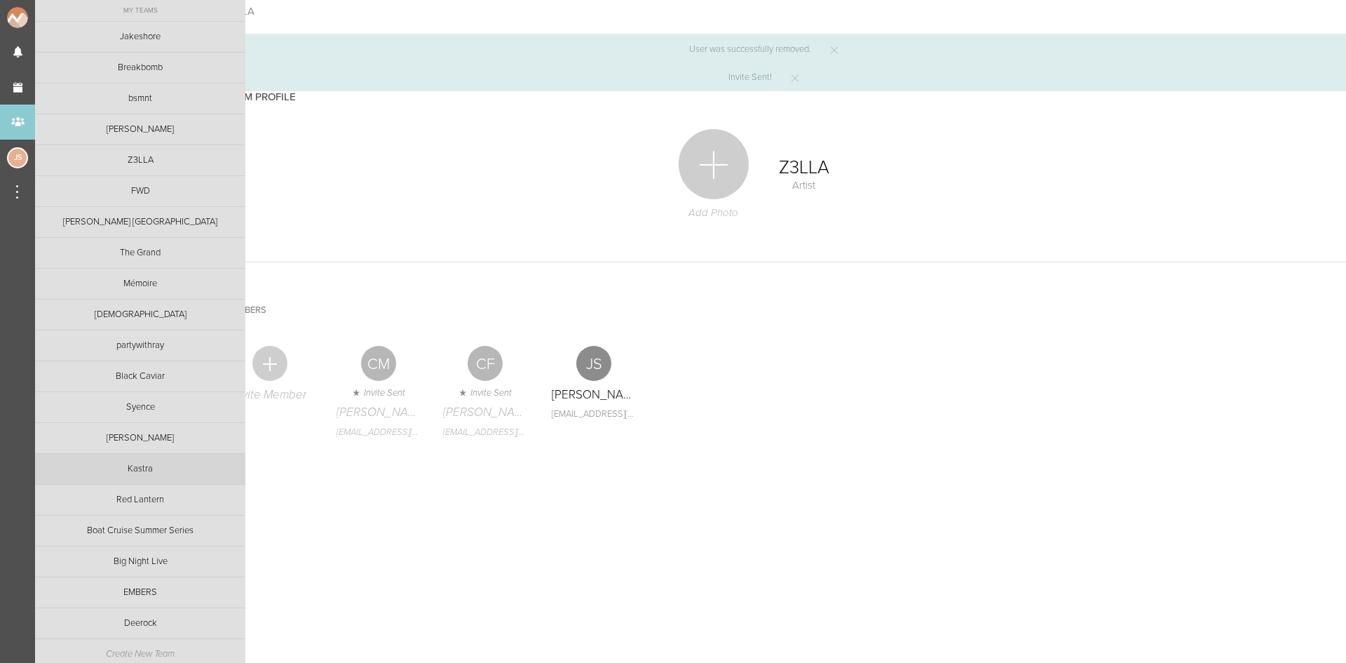
click at [130, 474] on link "Kastra" at bounding box center [140, 469] width 210 height 30
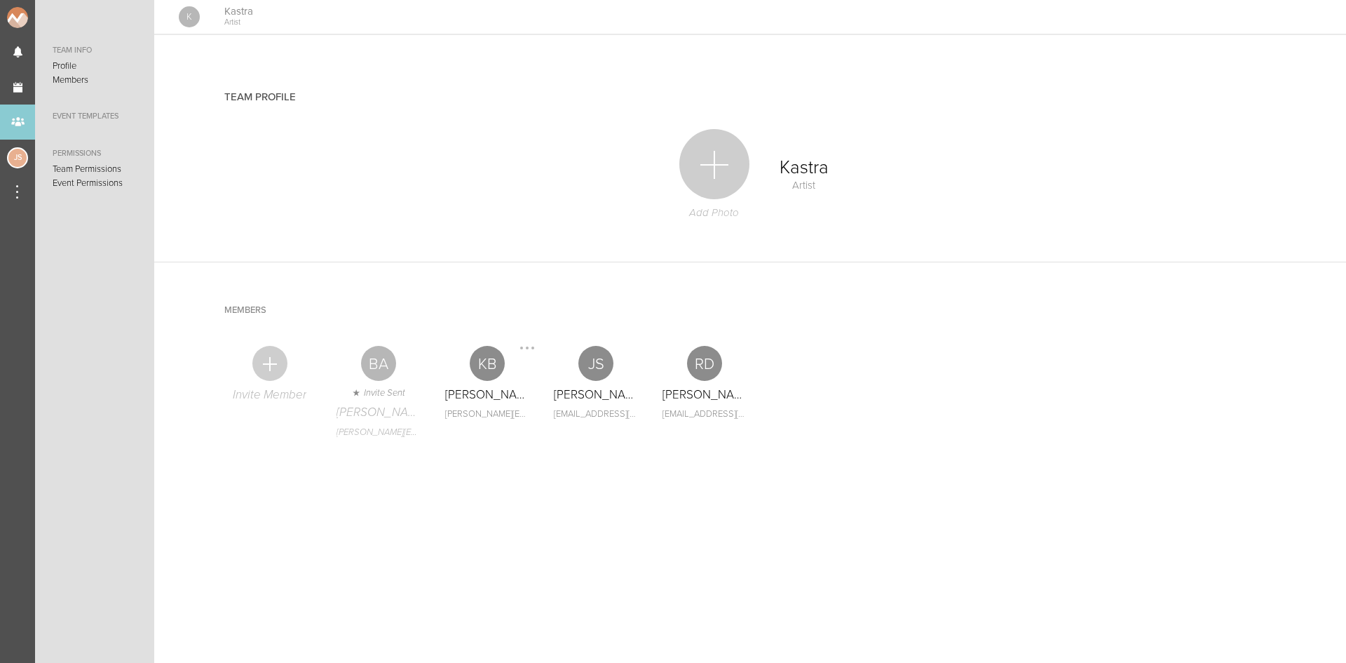
click at [535, 344] on div at bounding box center [527, 348] width 22 height 22
click at [515, 372] on link "Remove" at bounding box center [495, 374] width 86 height 25
click at [273, 374] on div at bounding box center [269, 363] width 35 height 35
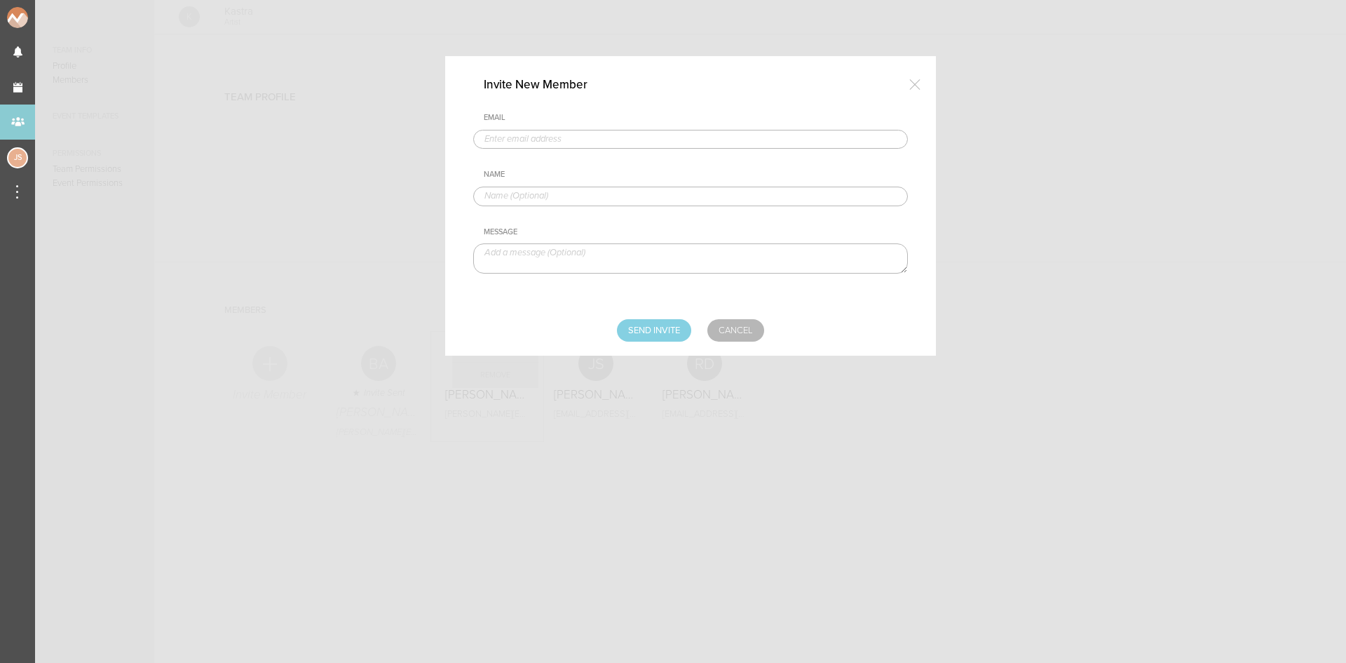
click at [610, 140] on input "text" at bounding box center [690, 140] width 435 height 20
type input "CMcGinley@bignight.com"
click at [609, 198] on input "text" at bounding box center [690, 196] width 435 height 20
type input "Charlie McGinley"
click at [647, 332] on input "Send Invite" at bounding box center [654, 330] width 74 height 22
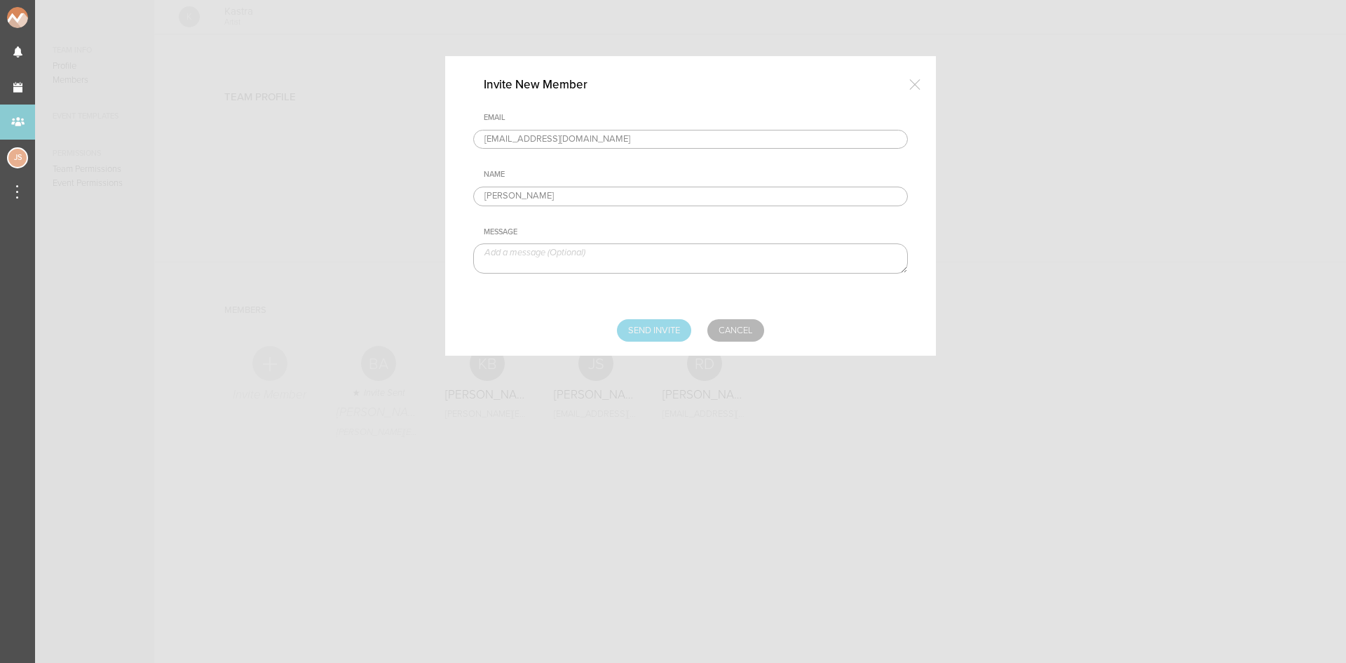
type input "Sending..."
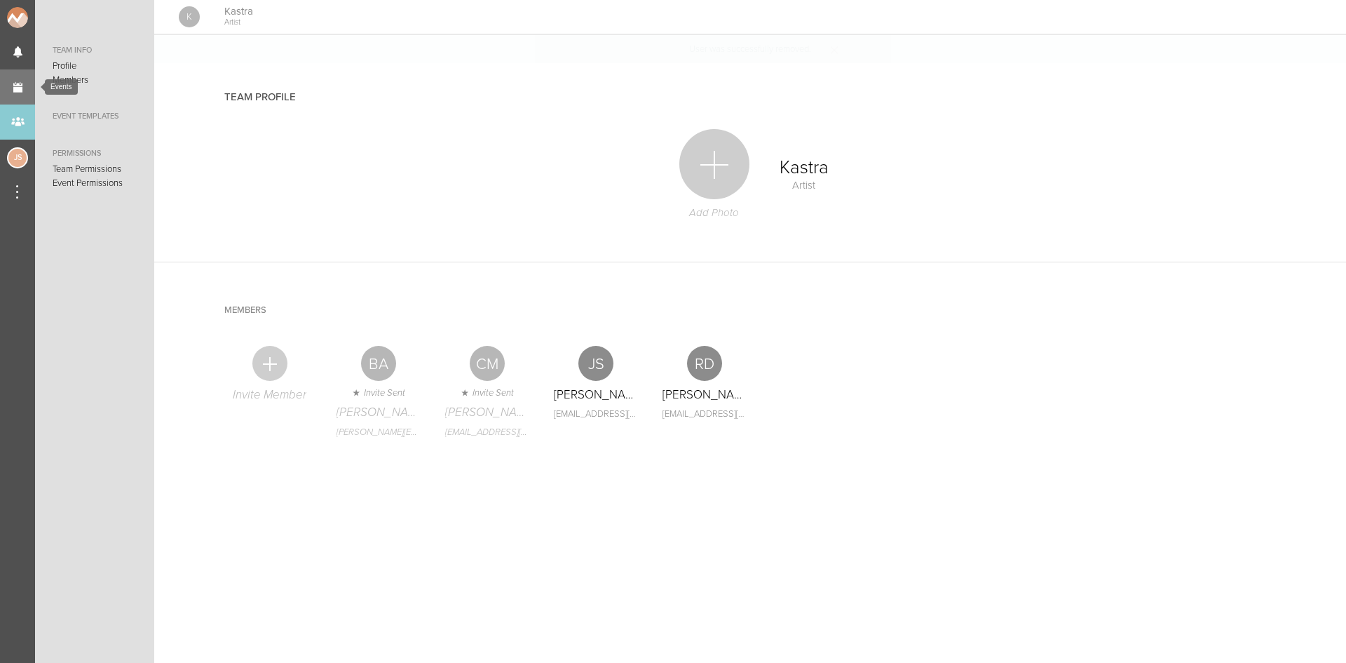
click at [1, 88] on link "Events" at bounding box center [17, 86] width 35 height 35
